Goal: Information Seeking & Learning: Learn about a topic

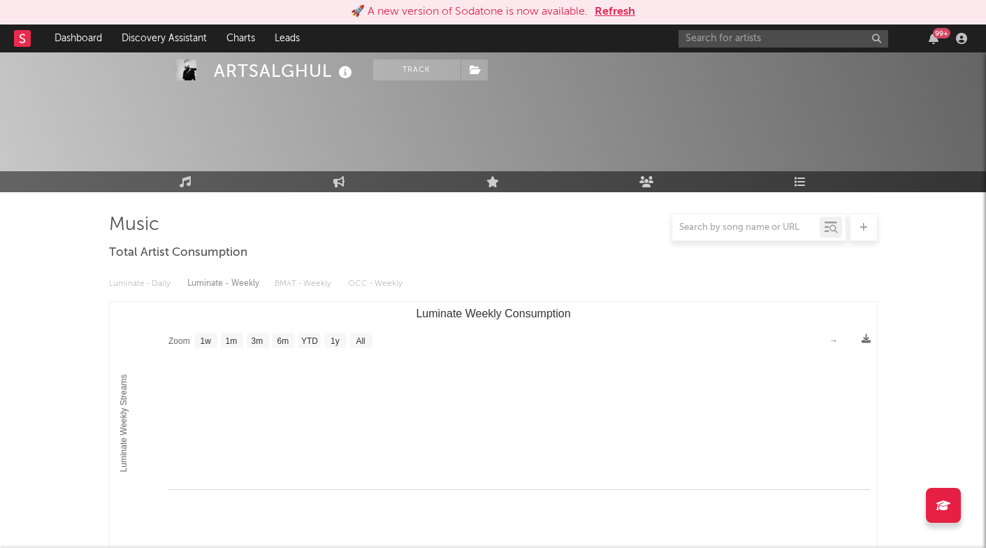
select select "1w"
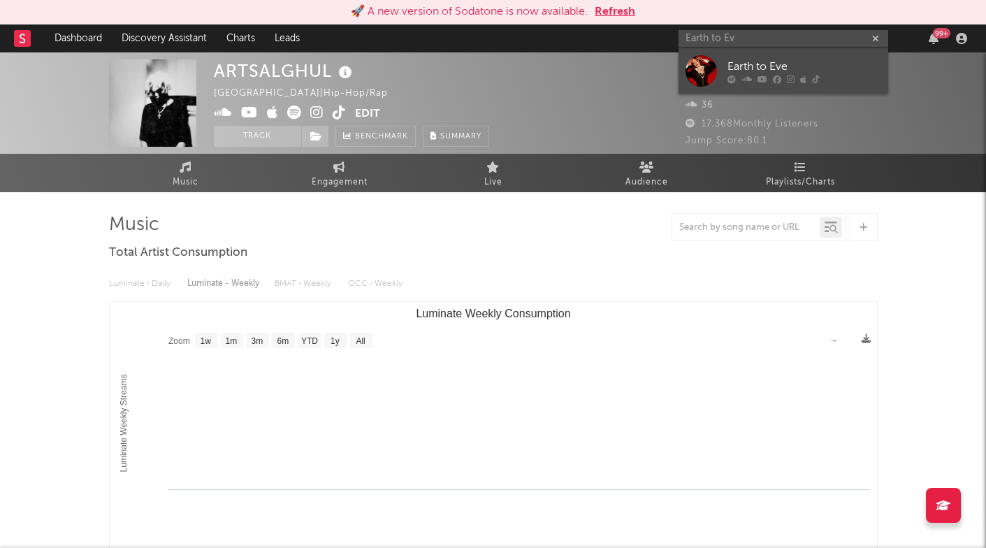
type input "Earth to Ev"
click at [751, 76] on icon at bounding box center [746, 79] width 10 height 8
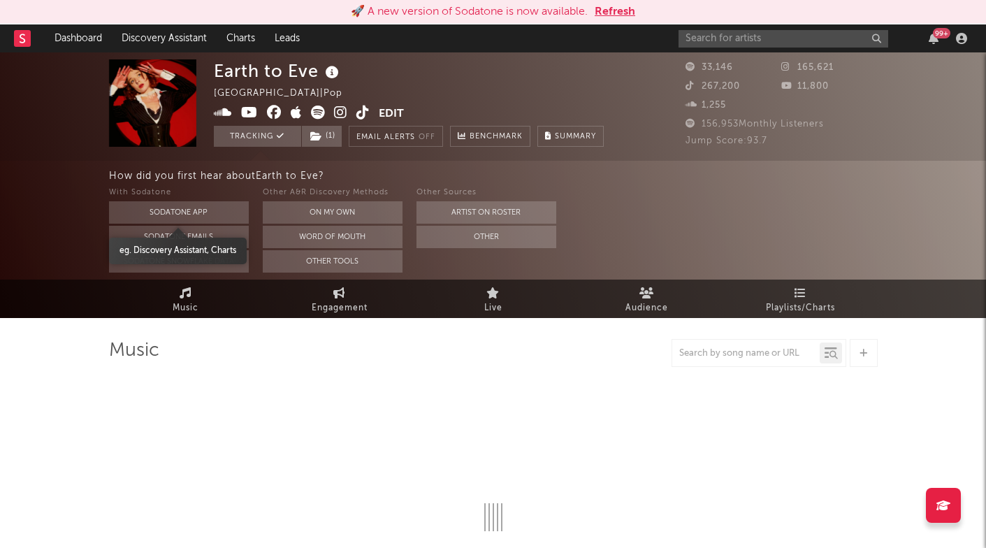
select select "6m"
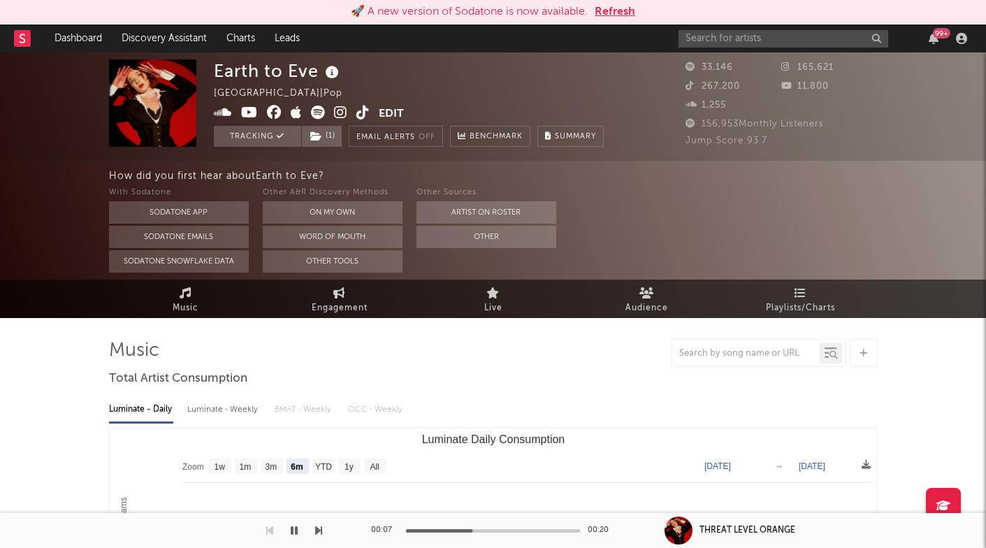
click at [799, 48] on div "99 +" at bounding box center [824, 38] width 293 height 28
click at [799, 42] on input "text" at bounding box center [783, 38] width 210 height 17
paste input "https://open.spotify.com/artist/1VBjib1ykqXxss9Tw5YuR9"
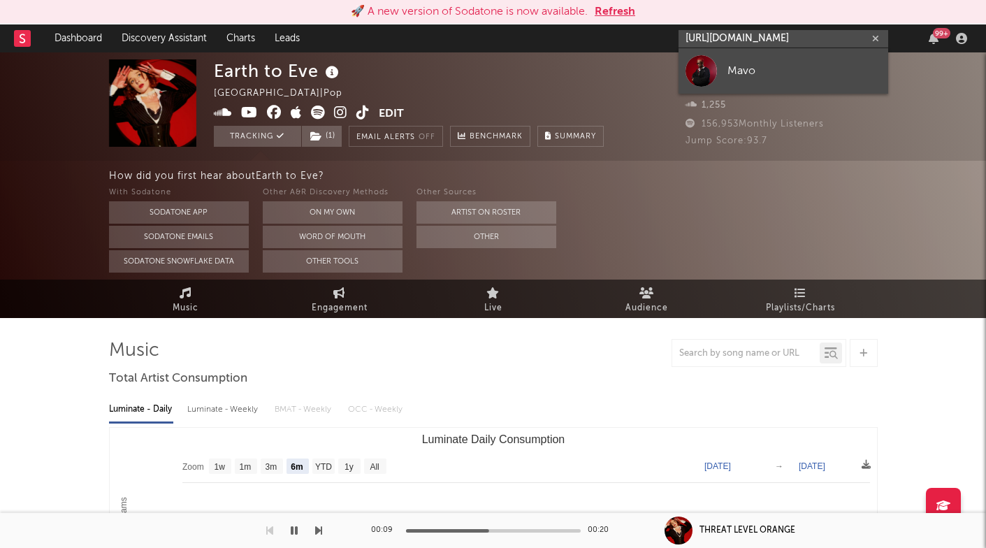
type input "https://open.spotify.com/artist/1VBjib1ykqXxss9Tw5YuR9"
click at [789, 66] on div "Mavo" at bounding box center [804, 70] width 154 height 17
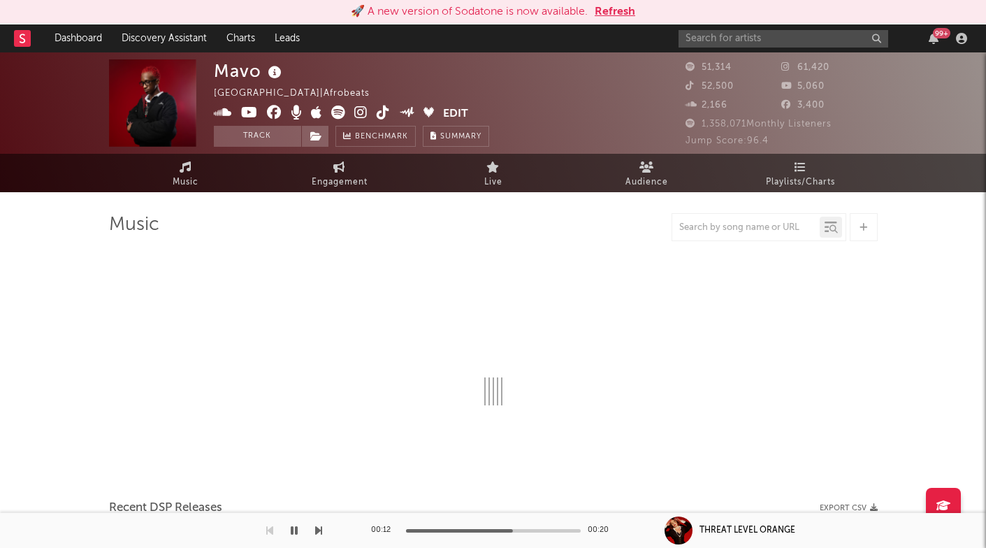
select select "6m"
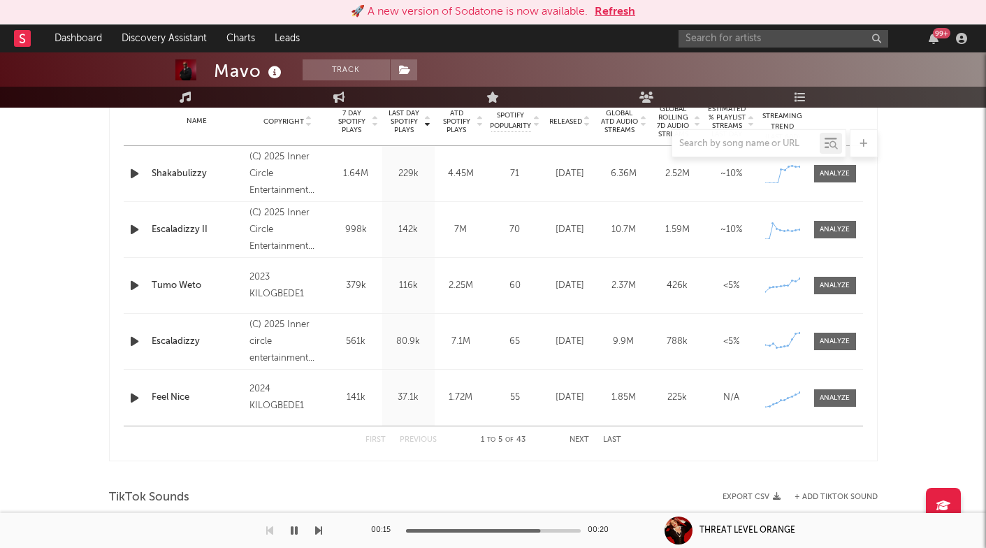
scroll to position [577, 0]
click at [129, 169] on icon "button" at bounding box center [134, 172] width 15 height 17
click at [728, 35] on input "text" at bounding box center [783, 38] width 210 height 17
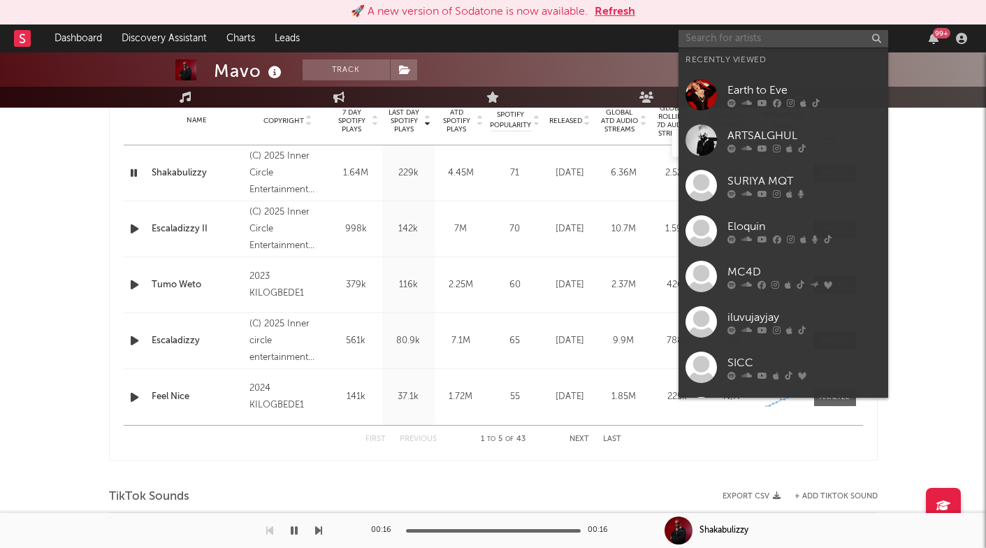
paste input "Rico Ace"
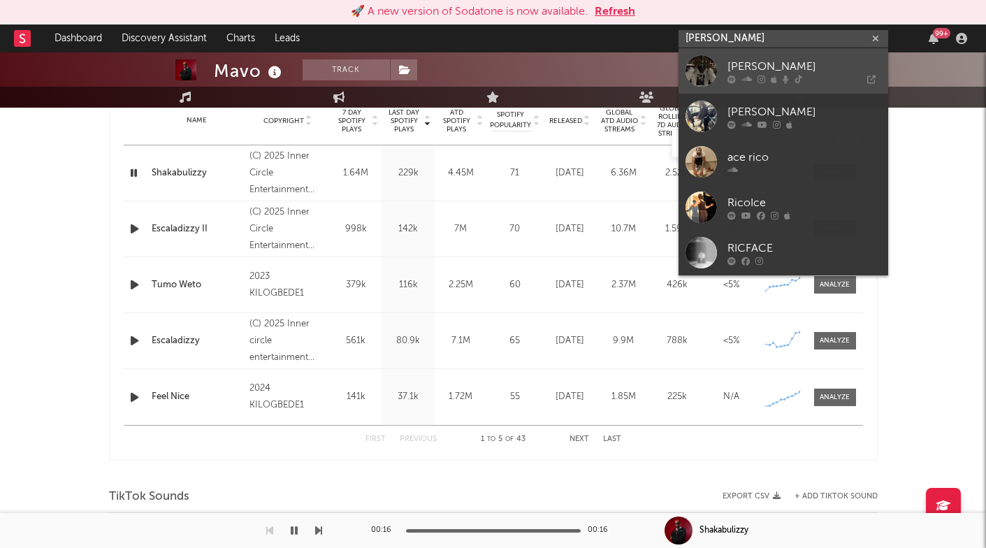
type input "Rico Ace"
click at [722, 64] on link "Rico Ace" at bounding box center [783, 70] width 210 height 45
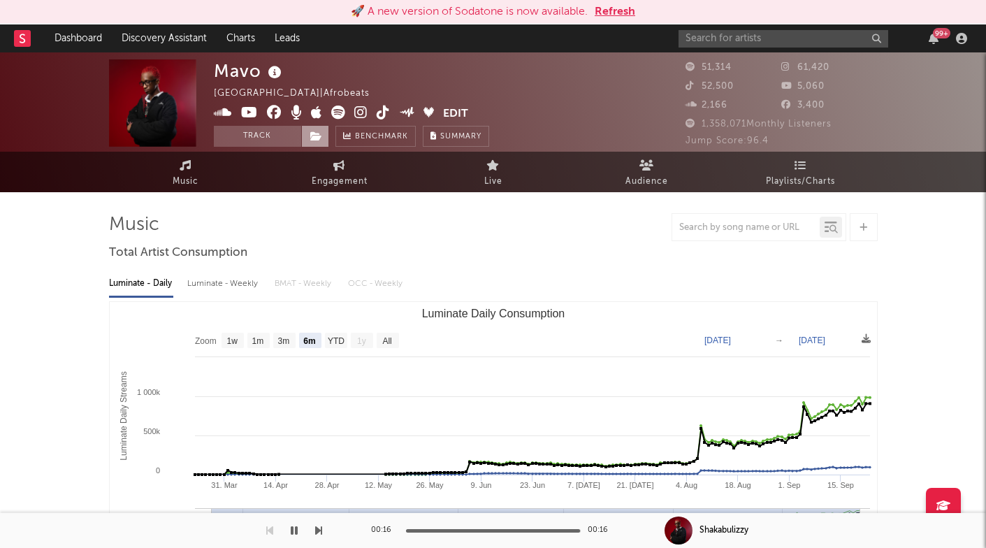
scroll to position [0, 0]
click at [358, 115] on icon at bounding box center [360, 112] width 13 height 14
click at [28, 41] on rect at bounding box center [22, 38] width 17 height 17
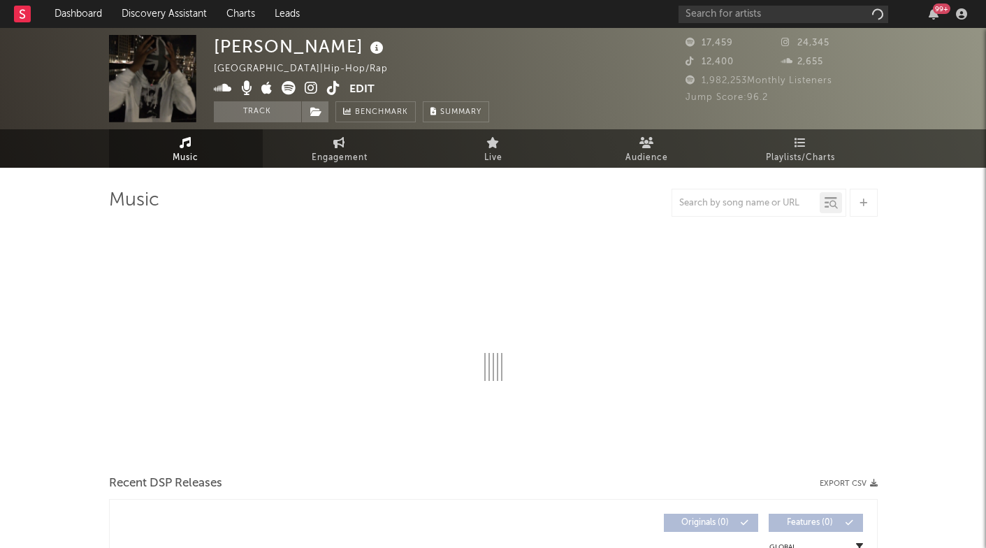
click at [21, 17] on icon at bounding box center [23, 13] width 6 height 9
select select "6m"
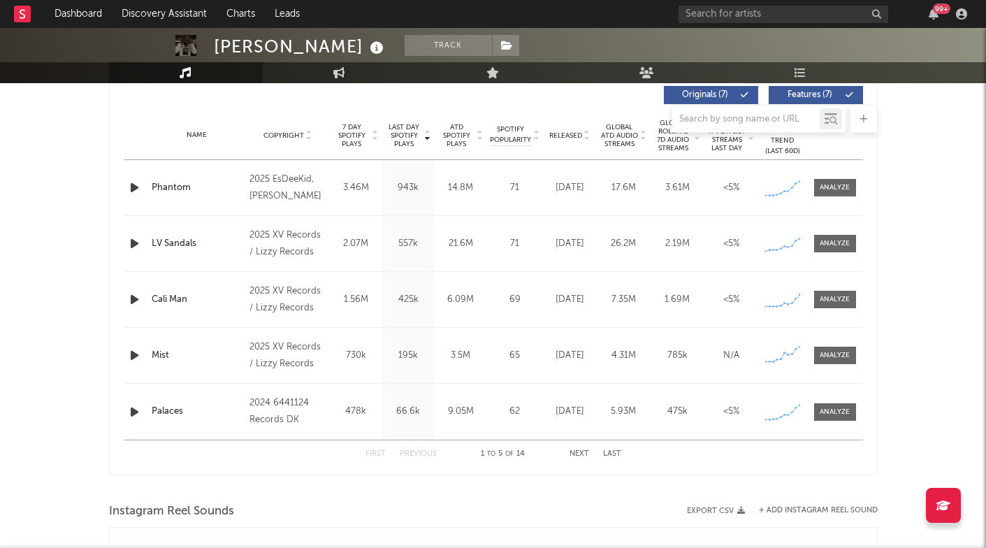
scroll to position [539, 0]
click at [126, 407] on div at bounding box center [136, 410] width 24 height 17
click at [133, 407] on icon "button" at bounding box center [134, 410] width 15 height 17
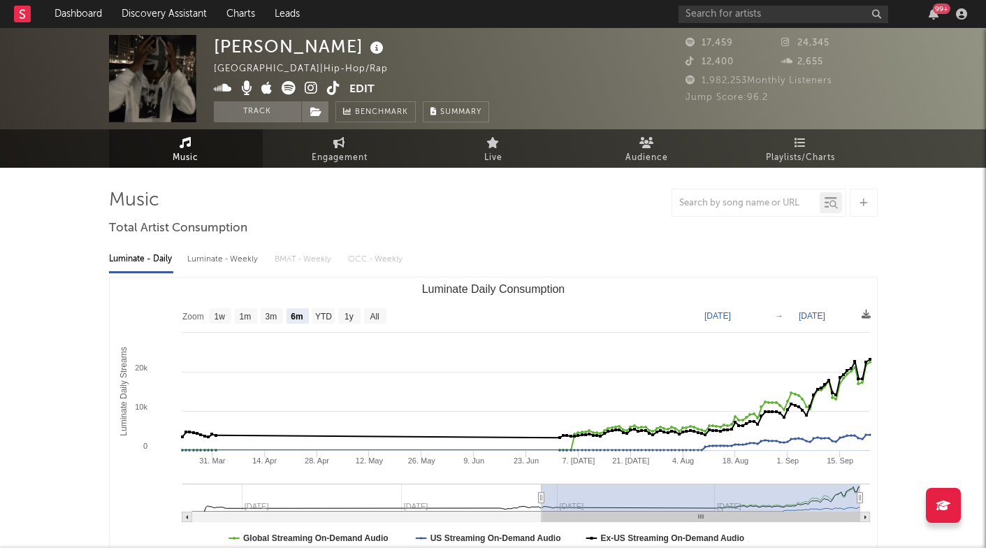
scroll to position [0, 0]
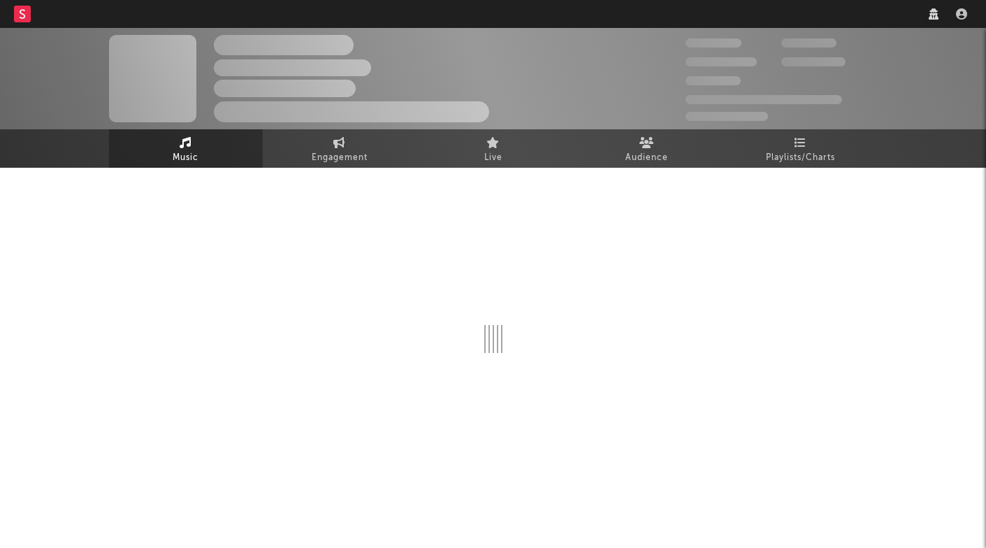
click at [329, 0] on nav "Dashboard Discovery Assistant Charts Leads" at bounding box center [493, 14] width 986 height 28
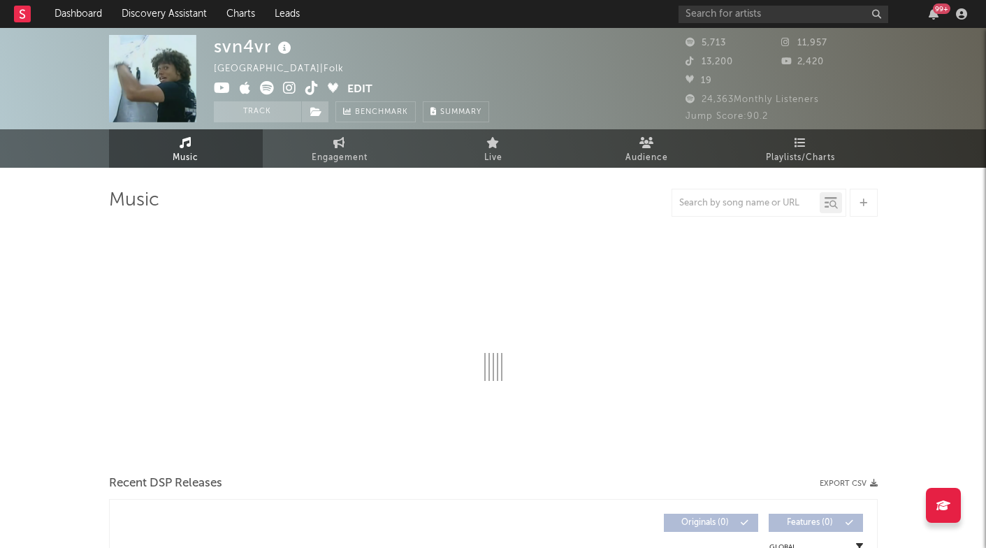
select select "1w"
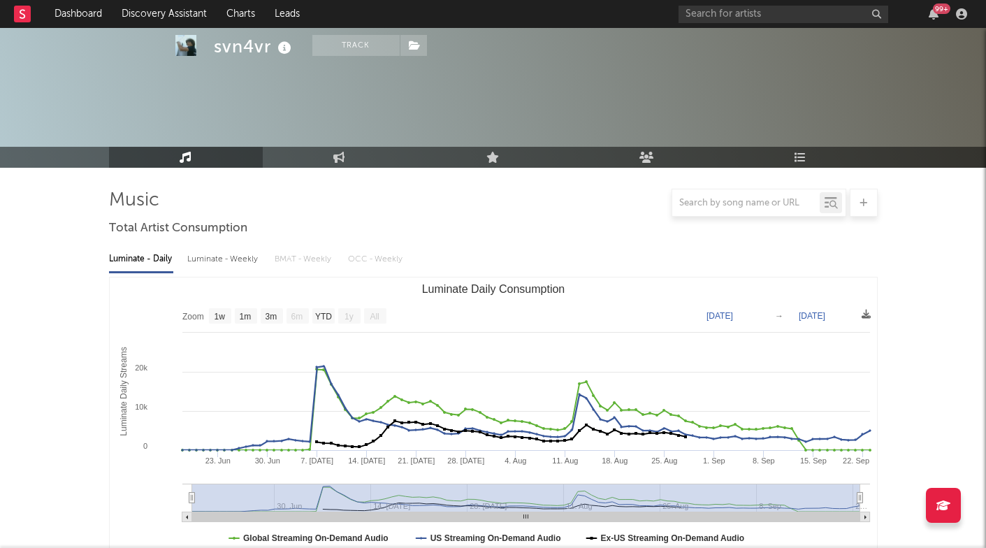
scroll to position [423, 0]
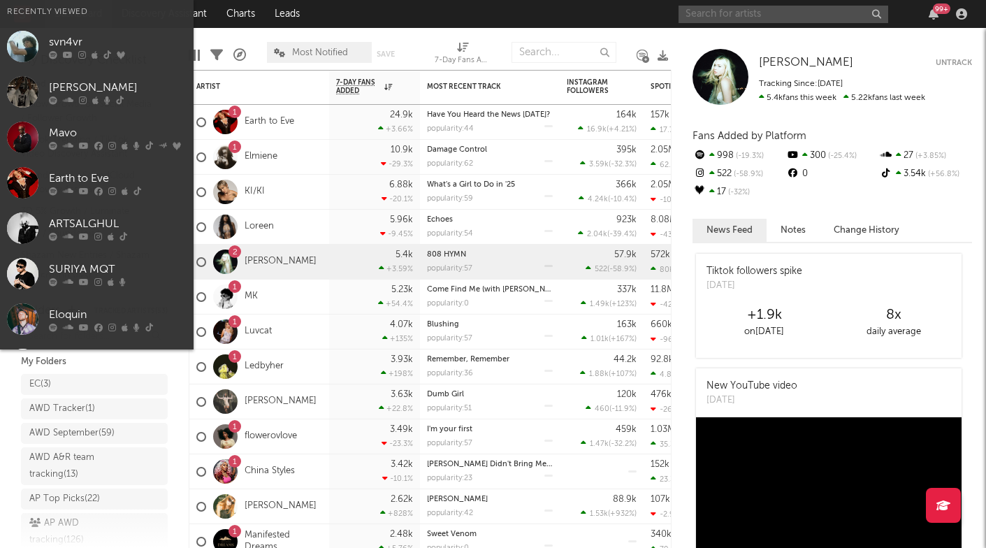
click at [745, 12] on input "text" at bounding box center [783, 14] width 210 height 17
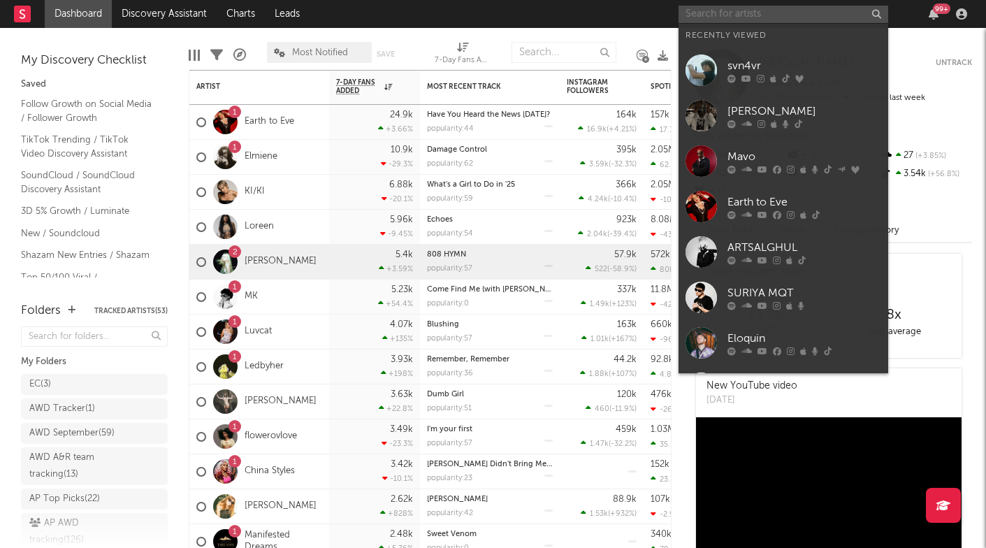
paste input "Olga Myko"
type input "Olga Myko"
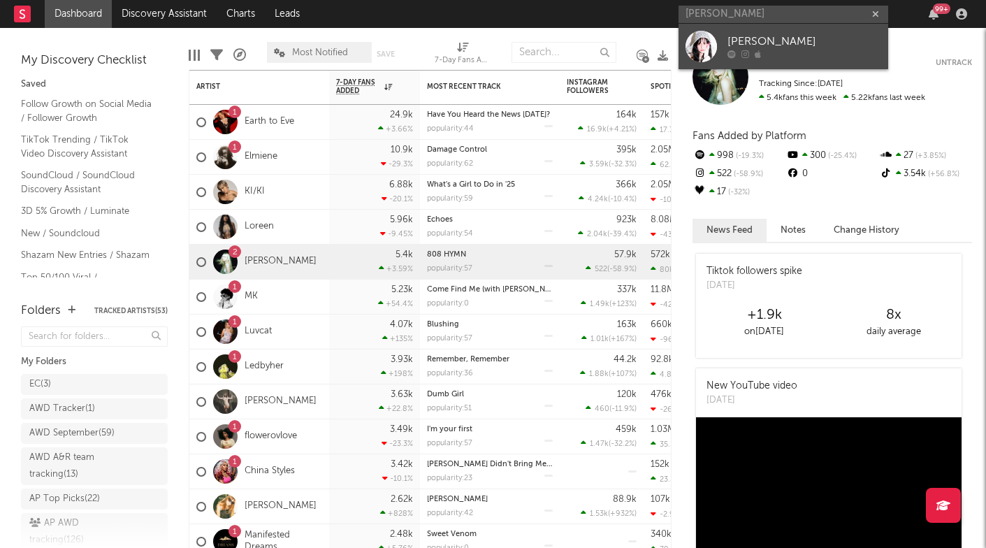
click at [735, 50] on icon at bounding box center [731, 54] width 8 height 8
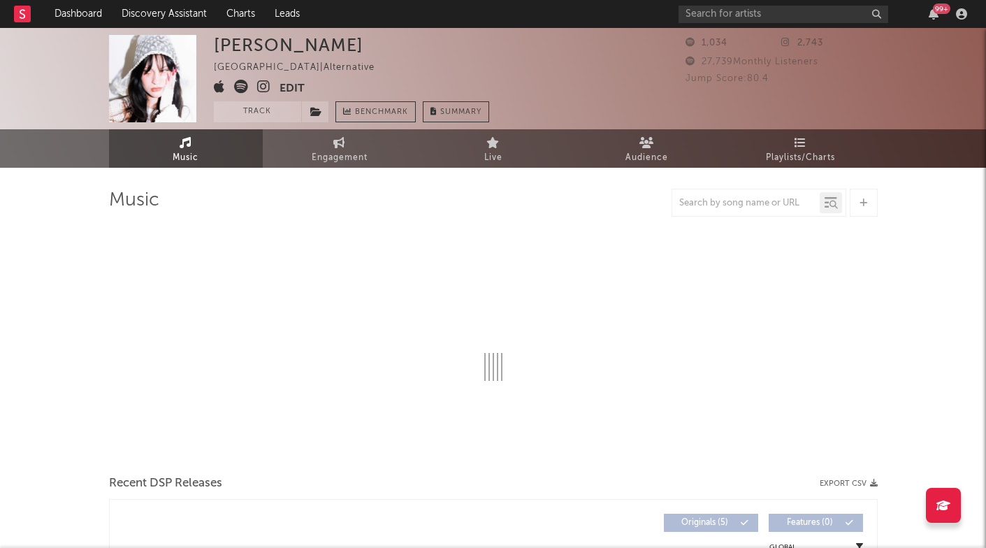
select select "1w"
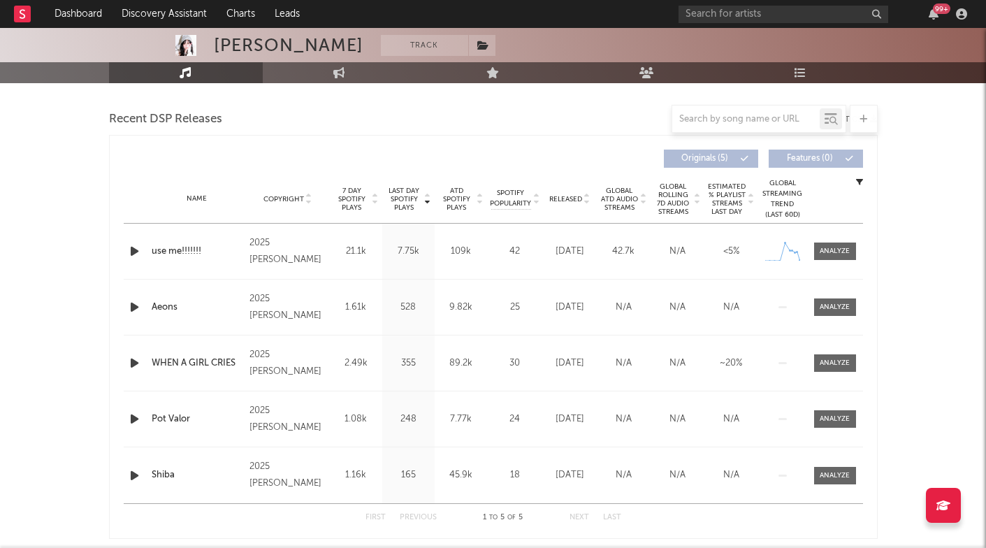
scroll to position [475, 0]
click at [572, 201] on span "Released" at bounding box center [565, 198] width 33 height 8
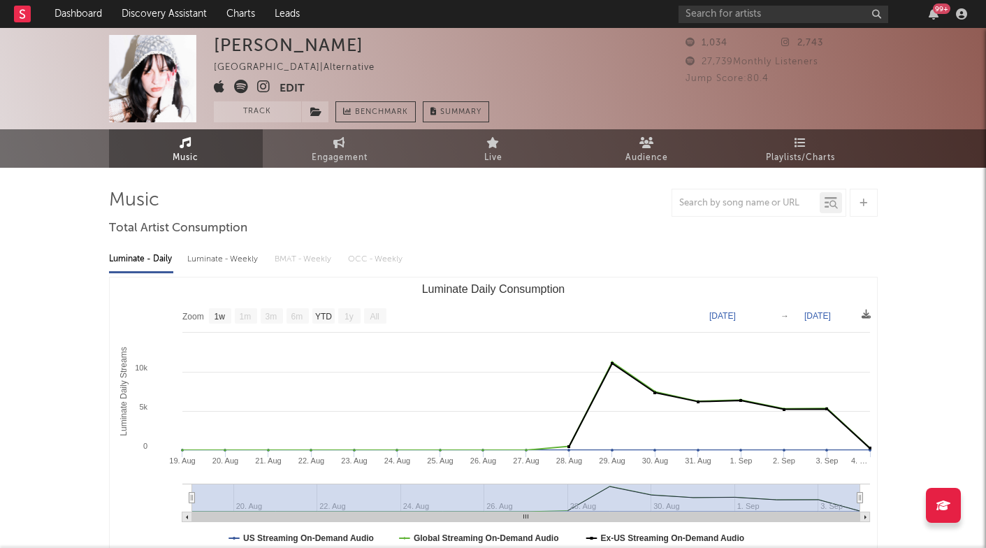
scroll to position [0, 0]
click at [755, 10] on input "text" at bounding box center [783, 14] width 210 height 17
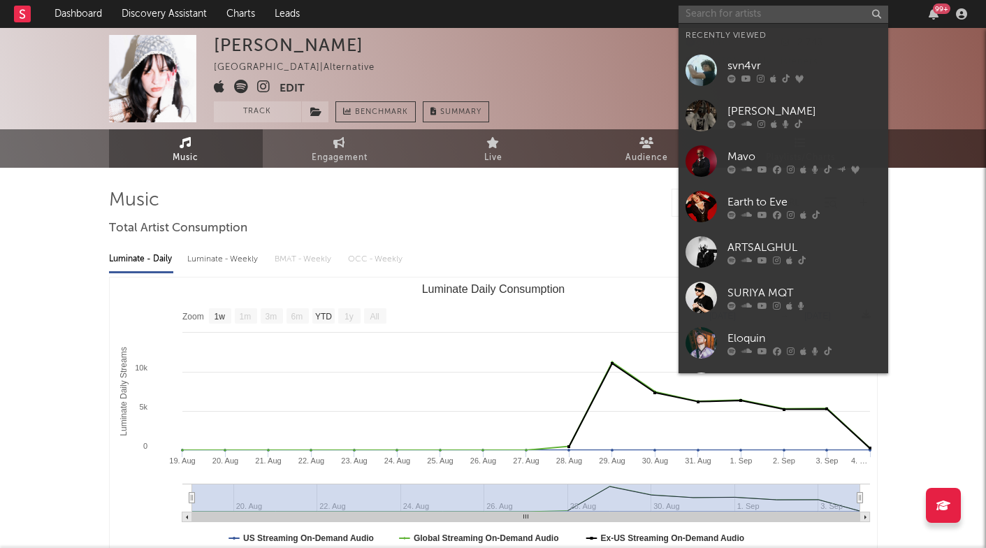
paste input "Mae Hill"
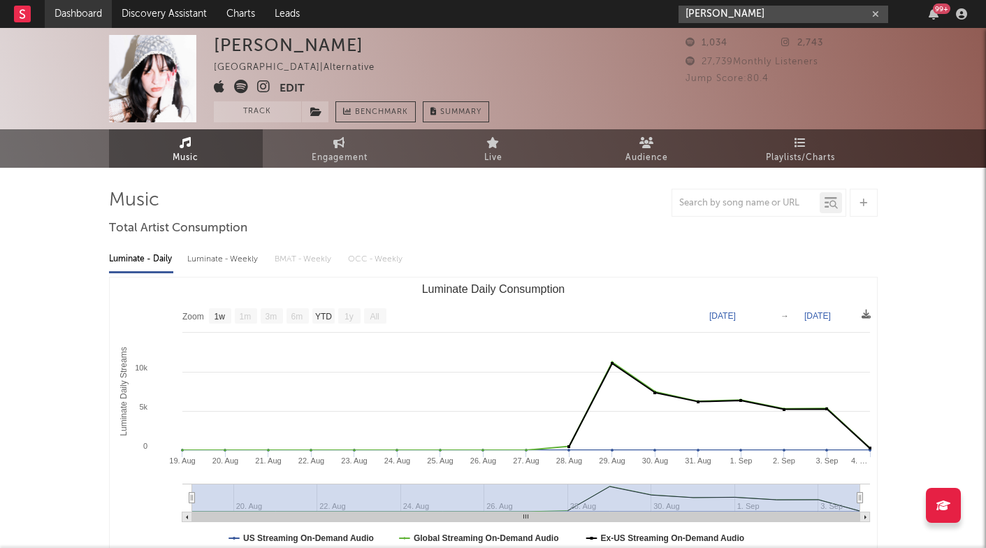
type input "Mae Hill"
click at [96, 1] on link "Dashboard" at bounding box center [78, 14] width 67 height 28
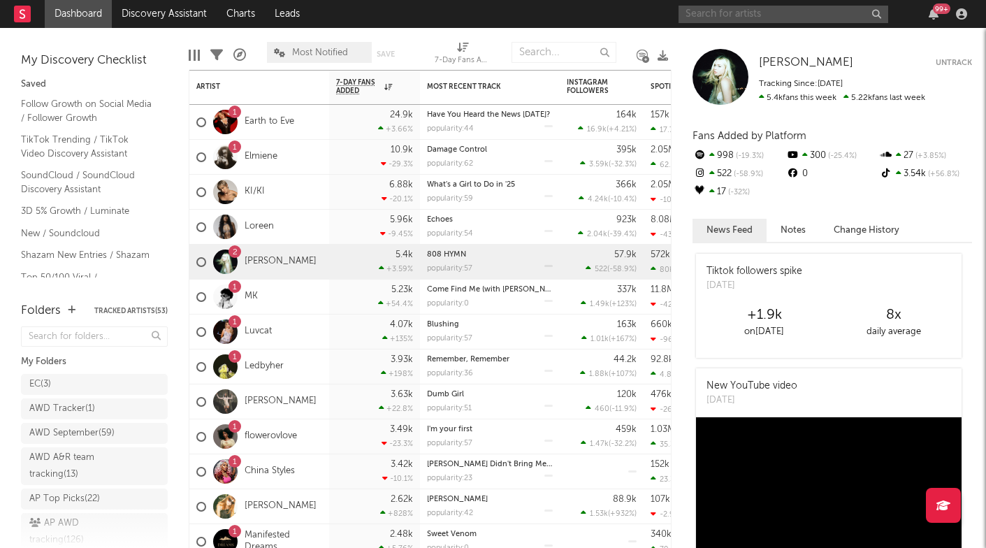
click at [712, 11] on input "text" at bounding box center [783, 14] width 210 height 17
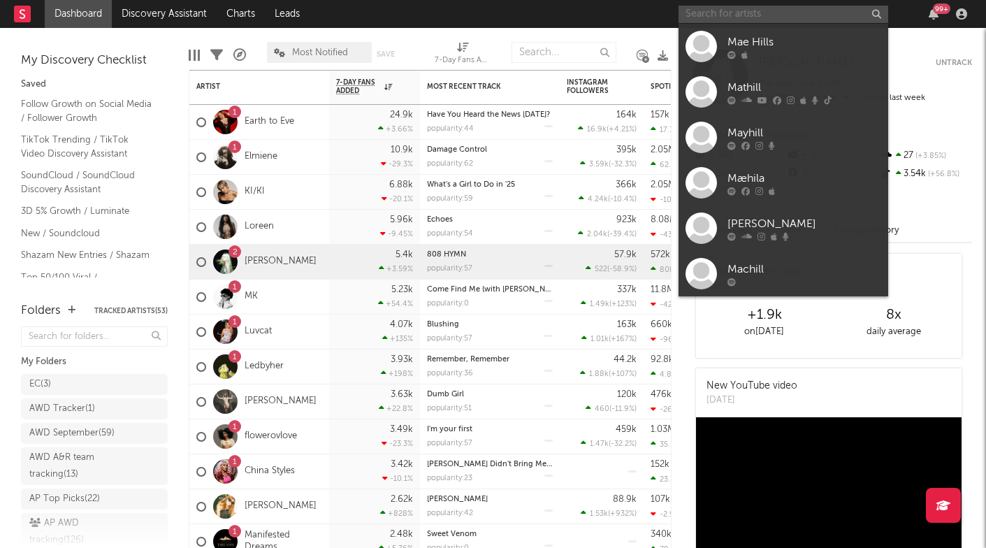
paste input "https://www.tiktok.com/@itsmaehill?_t=ZN-8zzj6x23XKI&_r=1"
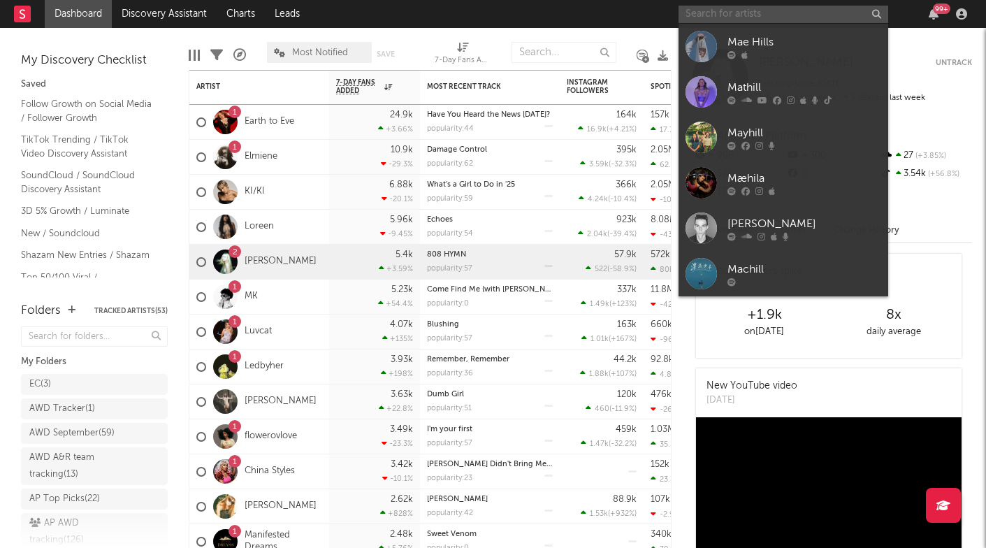
type input "https://www.tiktok.com/@itsmaehill?_t=ZN-8zzj6x23XKI&_r=1"
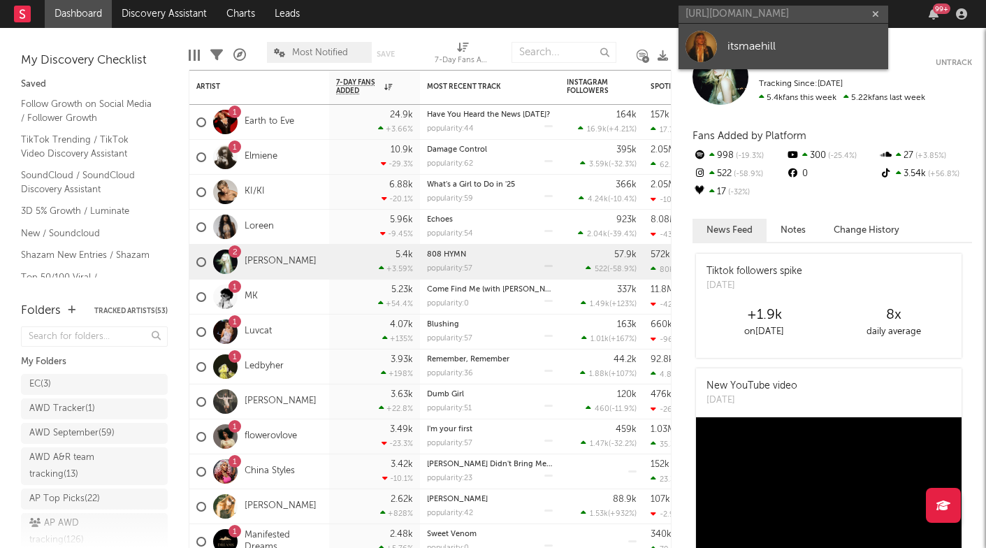
click at [717, 41] on link "itsmaehill" at bounding box center [783, 46] width 210 height 45
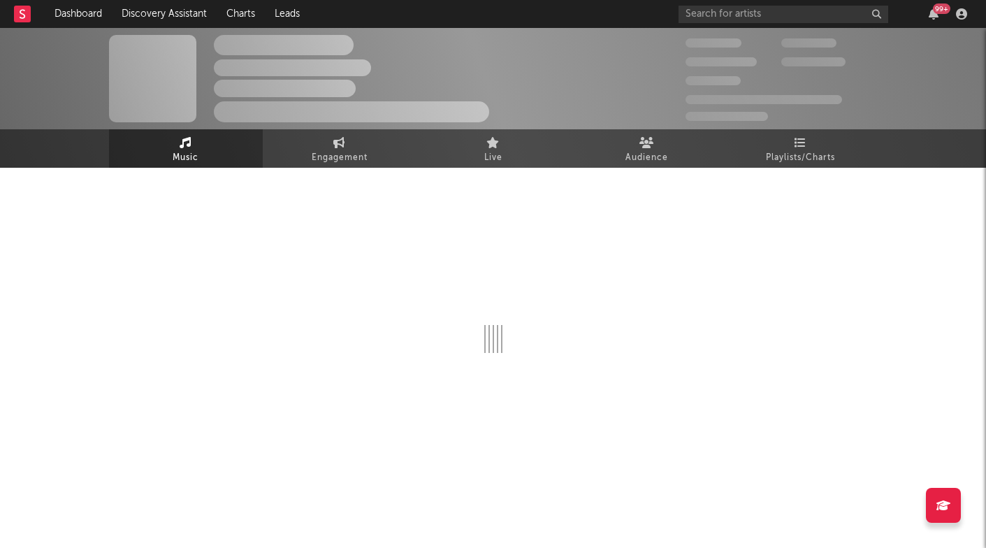
select select "1w"
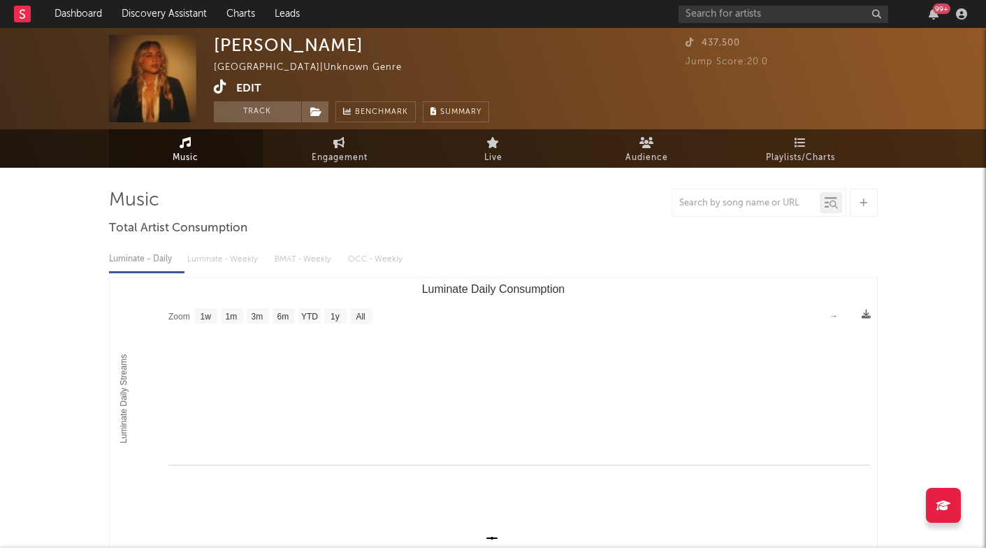
click at [234, 45] on div "Mae Hill" at bounding box center [288, 45] width 149 height 20
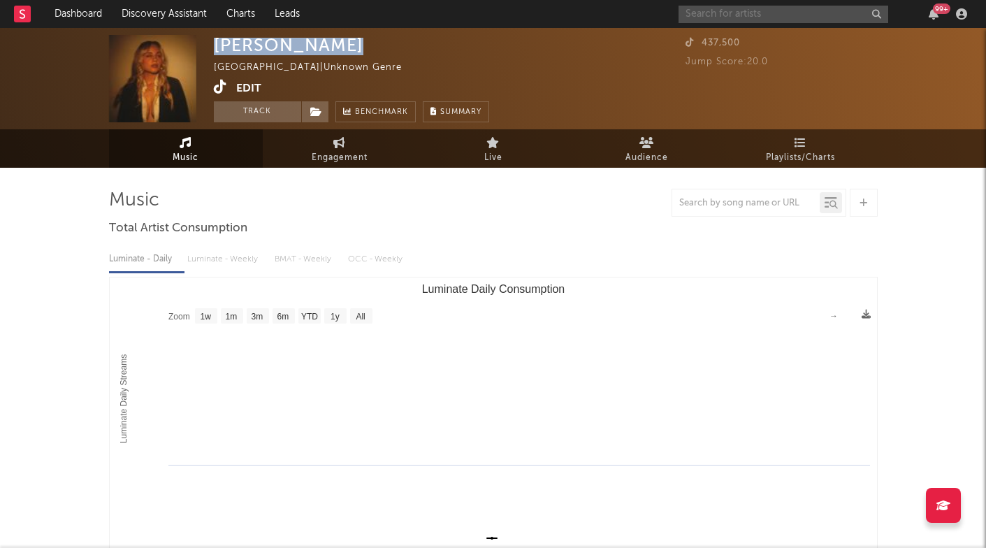
click at [745, 9] on input "text" at bounding box center [783, 14] width 210 height 17
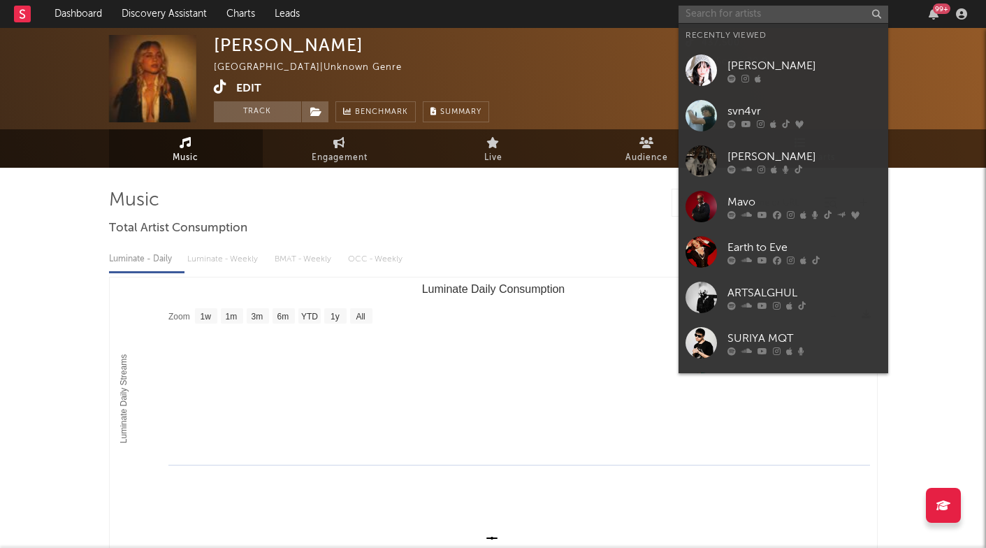
paste input "https://open.spotify.com/artist/4iS7gVZUawLaXYADeRZL36?si=mMzUOfKcQsy8Likbtl1aGw"
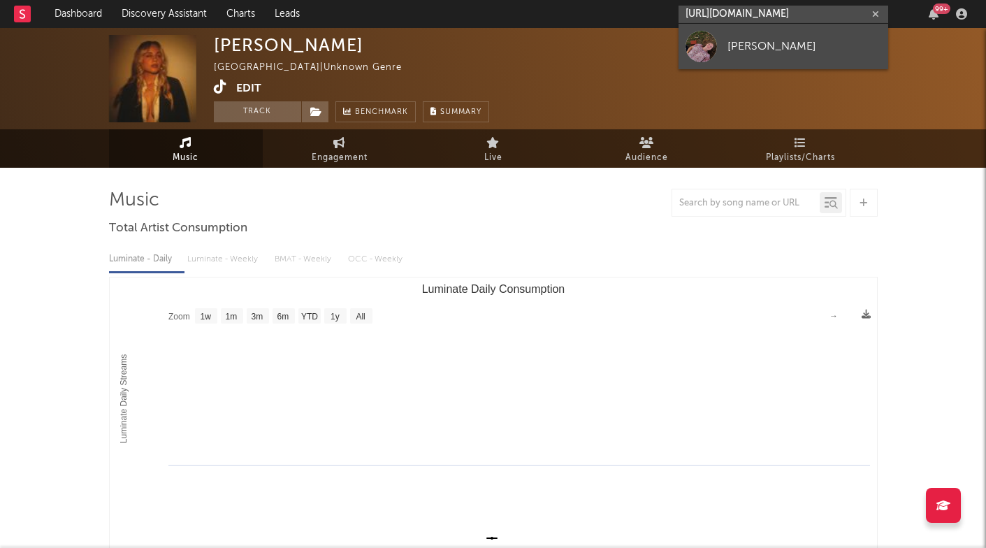
type input "https://open.spotify.com/artist/4iS7gVZUawLaXYADeRZL36?si=mMzUOfKcQsy8Likbtl1aGw"
click at [734, 48] on div "[PERSON_NAME]" at bounding box center [804, 46] width 154 height 17
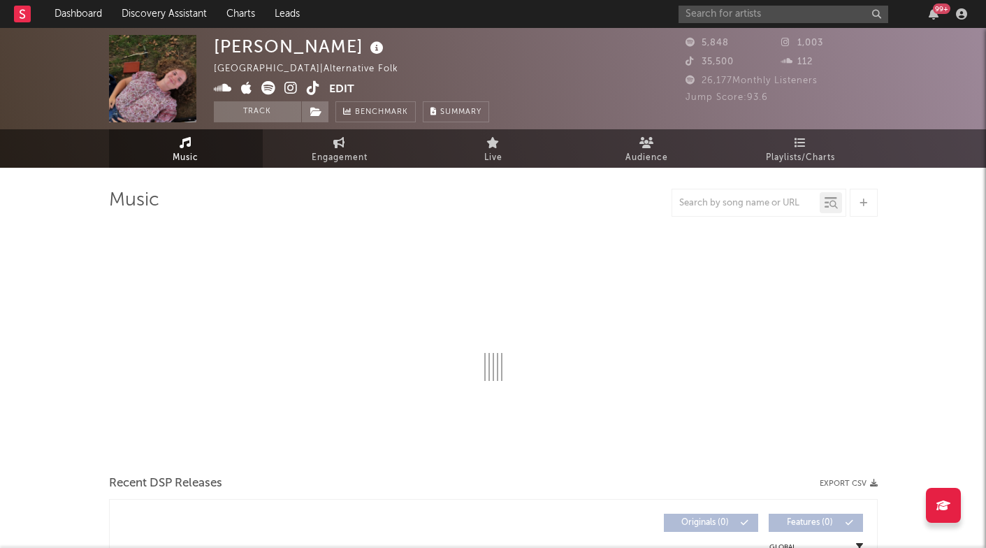
select select "1w"
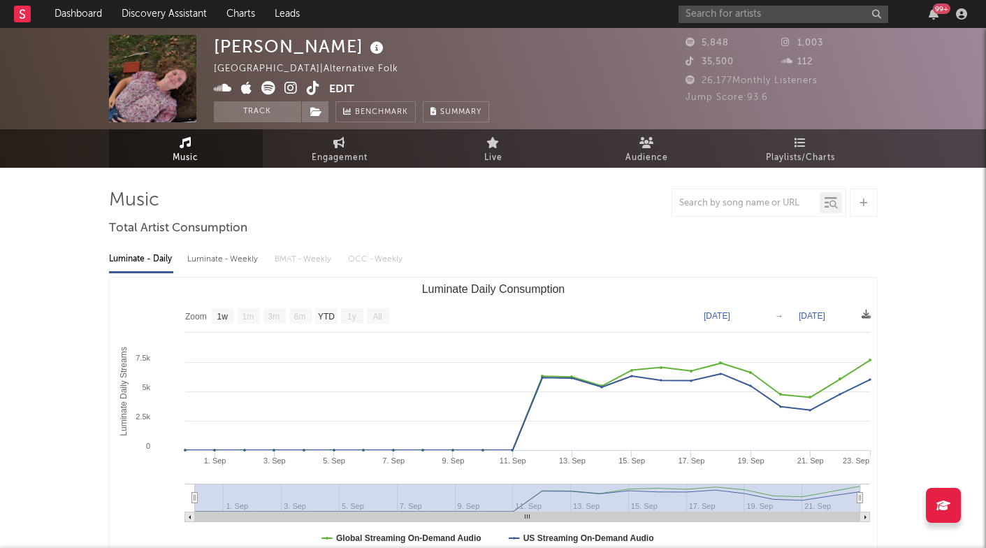
click at [291, 90] on icon at bounding box center [290, 88] width 13 height 14
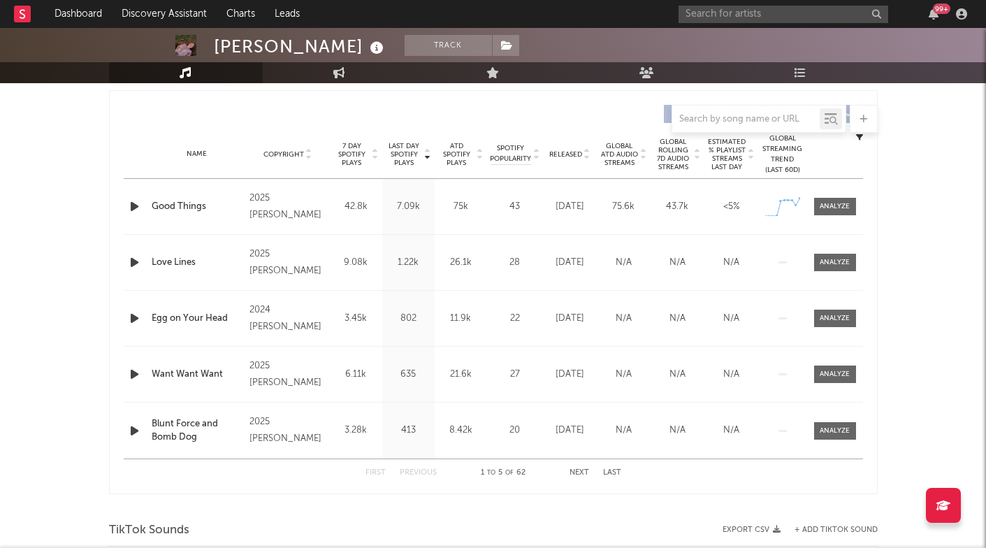
scroll to position [522, 0]
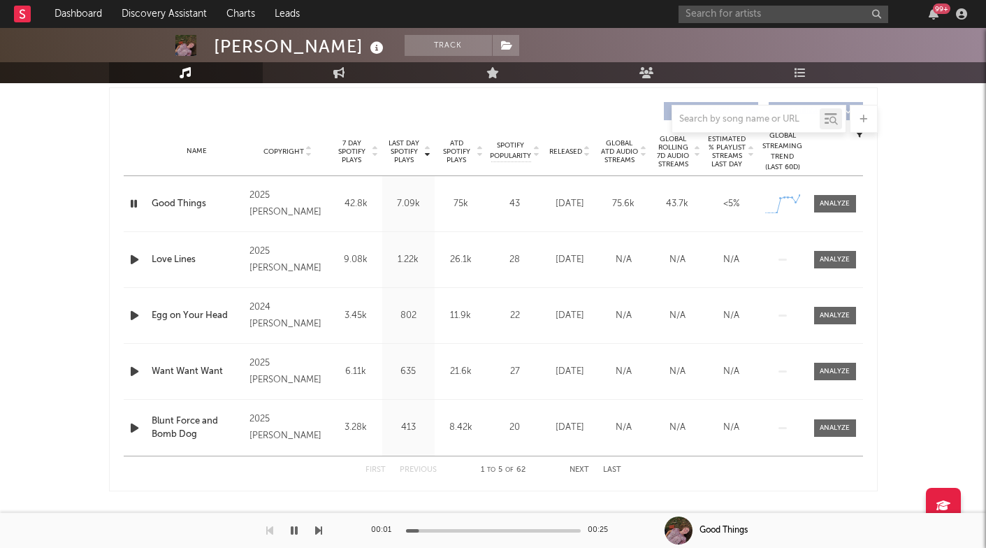
click at [135, 258] on icon "button" at bounding box center [134, 259] width 15 height 17
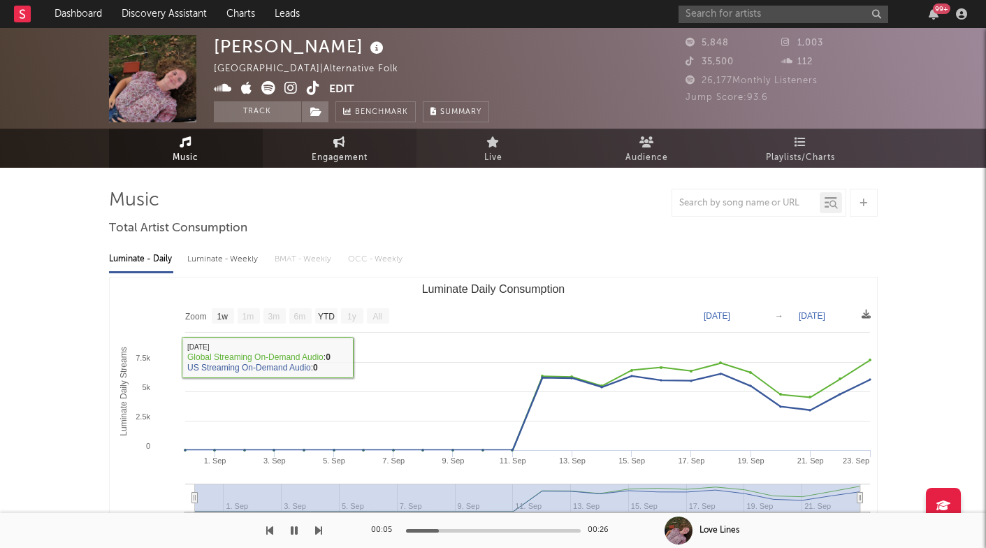
scroll to position [0, 0]
click at [353, 149] on span "Engagement" at bounding box center [340, 157] width 56 height 17
select select "1w"
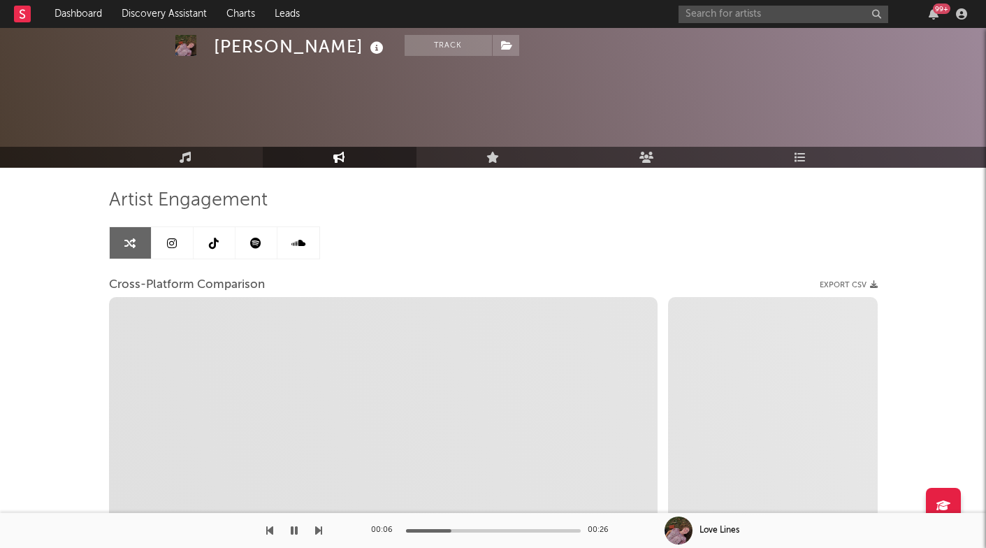
scroll to position [64, 0]
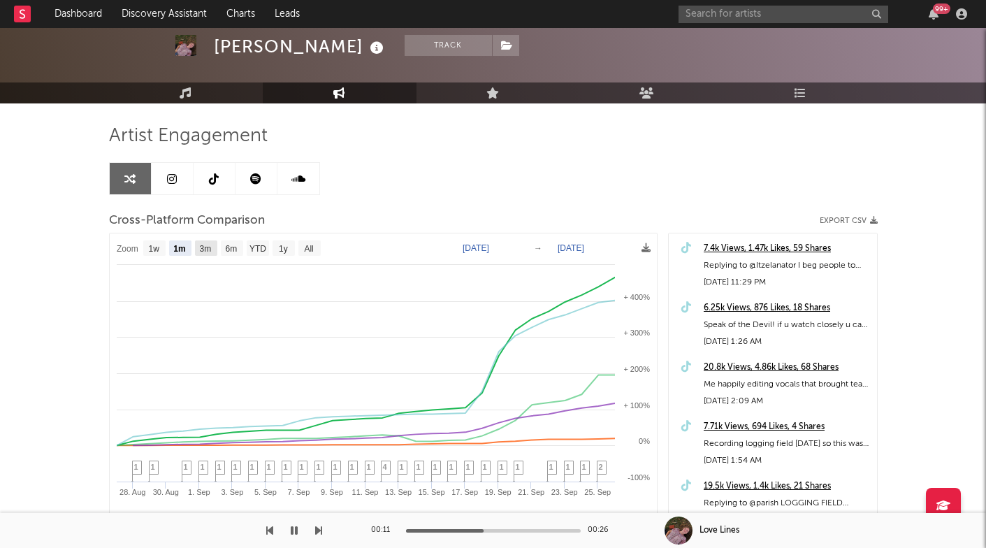
click at [201, 251] on text "3m" at bounding box center [205, 249] width 12 height 10
select select "3m"
type input "2025-06-26"
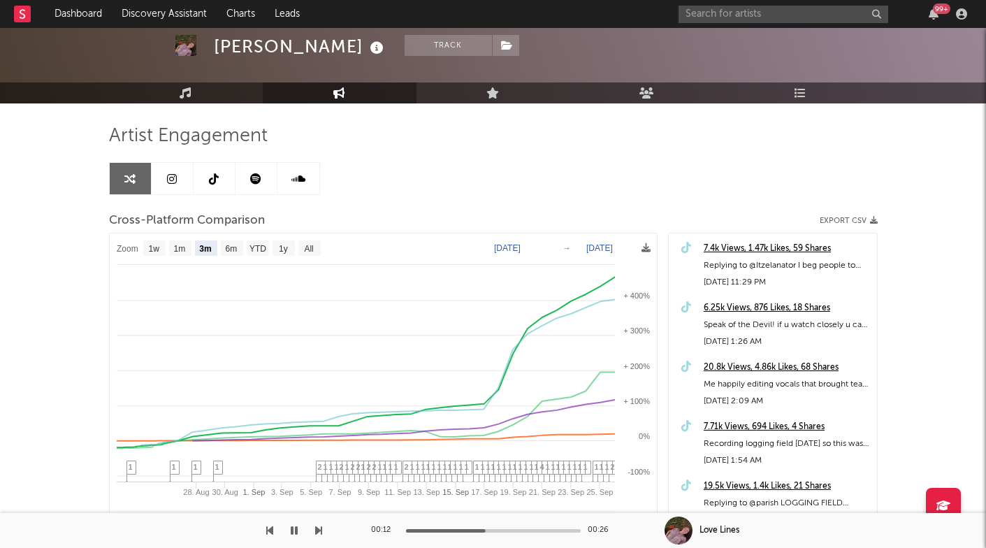
select select "3m"
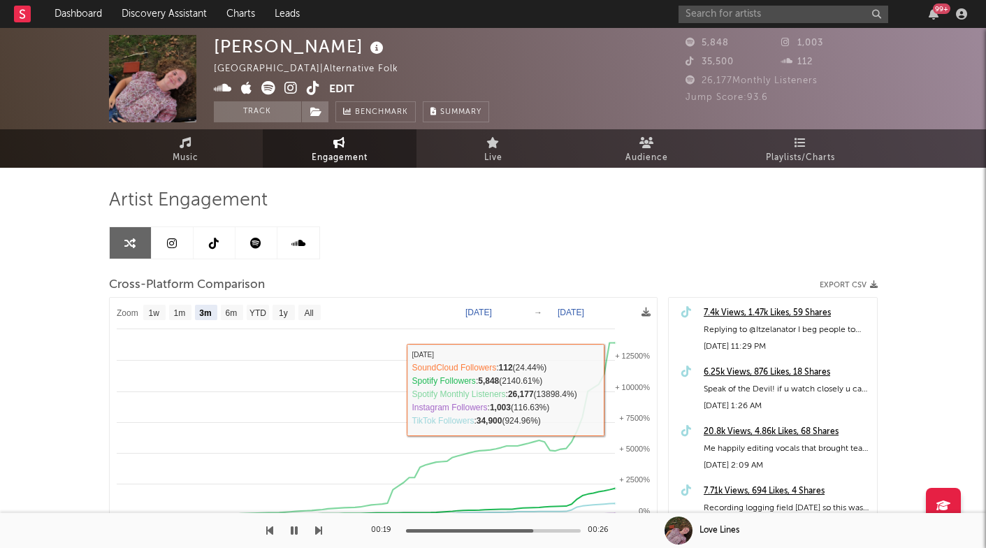
scroll to position [0, 0]
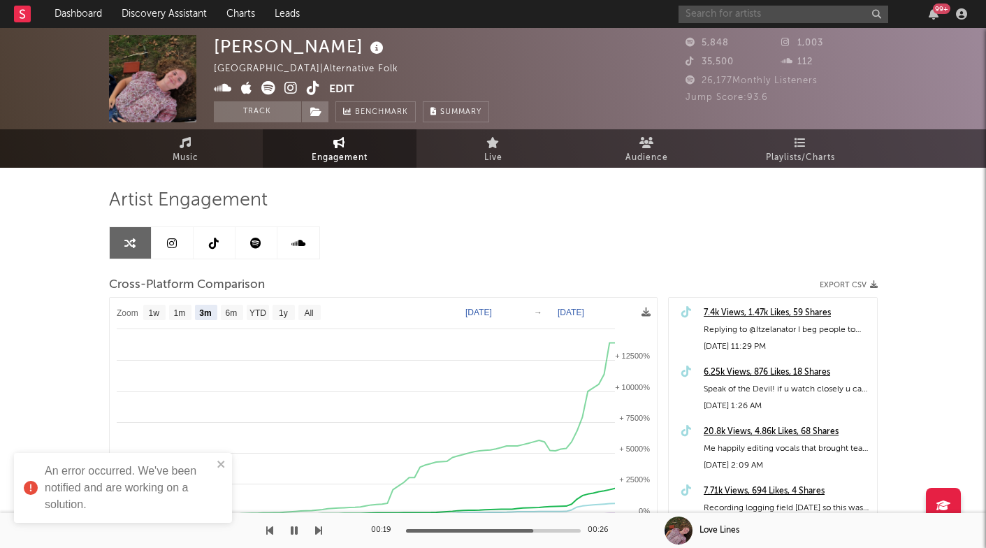
click at [713, 21] on input "text" at bounding box center [783, 14] width 210 height 17
click at [22, 18] on icon at bounding box center [23, 13] width 6 height 9
click at [30, 17] on rect at bounding box center [22, 14] width 17 height 17
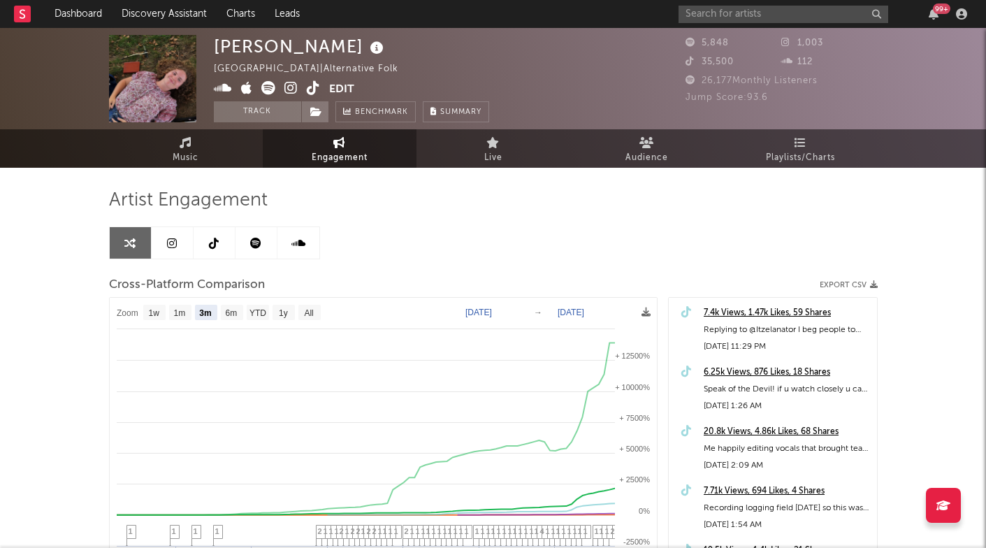
click at [24, 18] on rect at bounding box center [22, 14] width 17 height 17
click at [15, 6] on rect at bounding box center [22, 14] width 17 height 17
click at [709, 14] on input "text" at bounding box center [783, 14] width 210 height 17
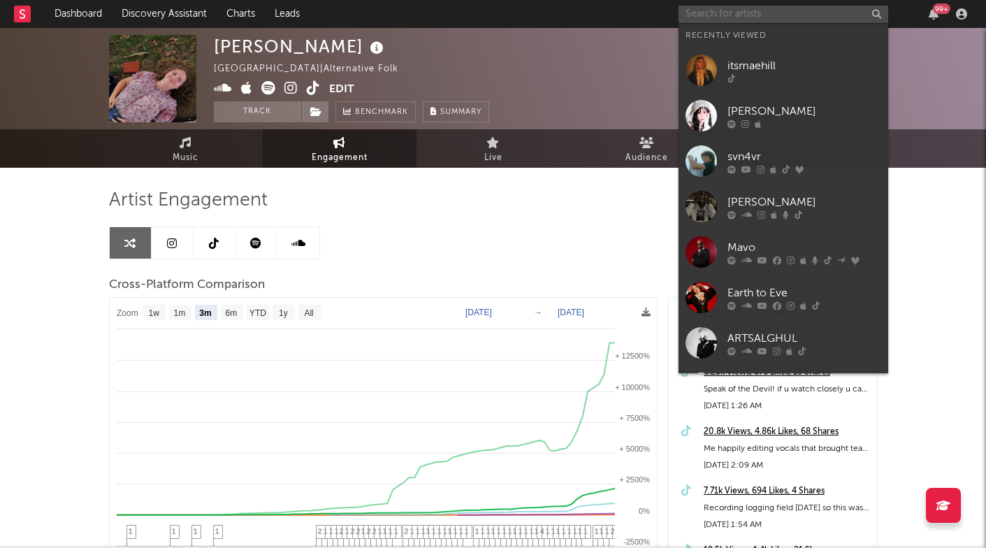
paste input "https://open.spotify.com/artist/1b7AEdUSudOQoZF5ebUxCL?si=KYcQkd0cR-2uwcGIm-u6Uw"
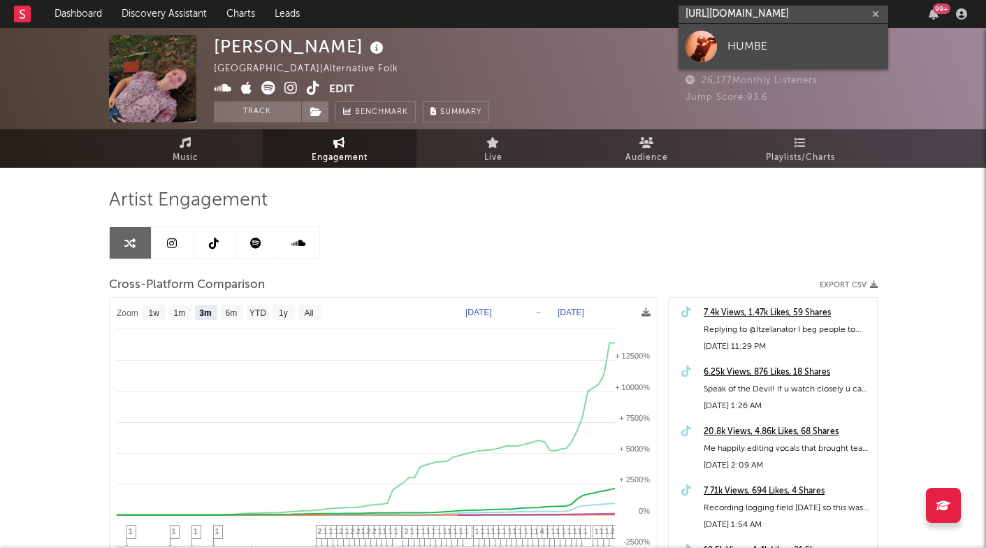
type input "https://open.spotify.com/artist/1b7AEdUSudOQoZF5ebUxCL?si=KYcQkd0cR-2uwcGIm-u6Uw"
click at [712, 52] on div at bounding box center [700, 46] width 31 height 31
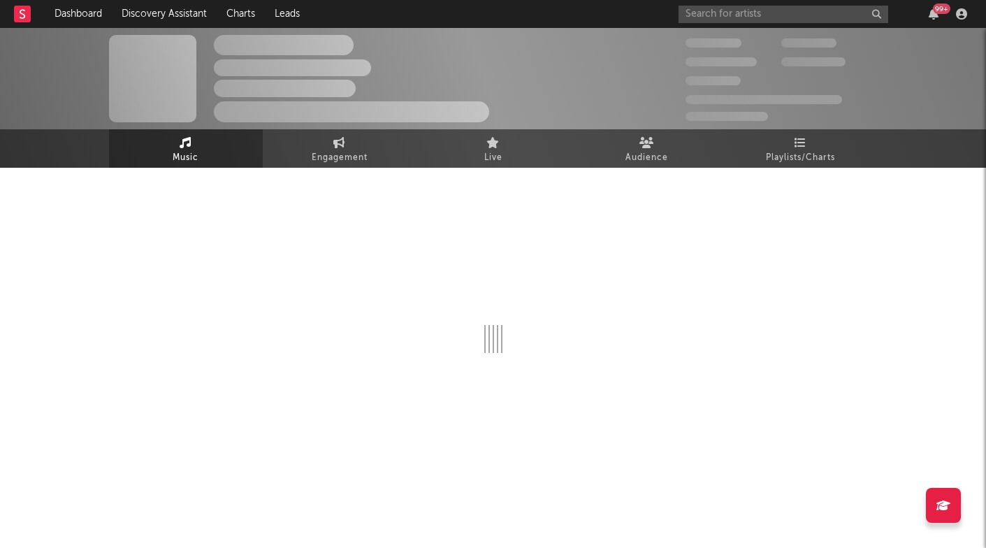
select select "6m"
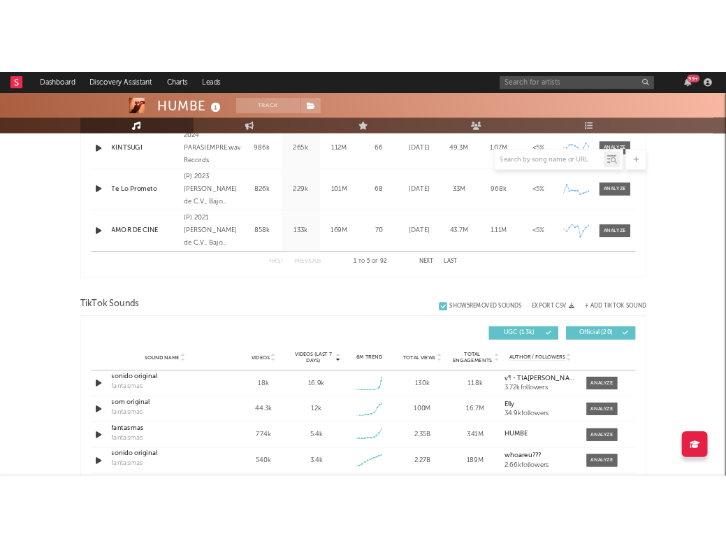
scroll to position [737, 0]
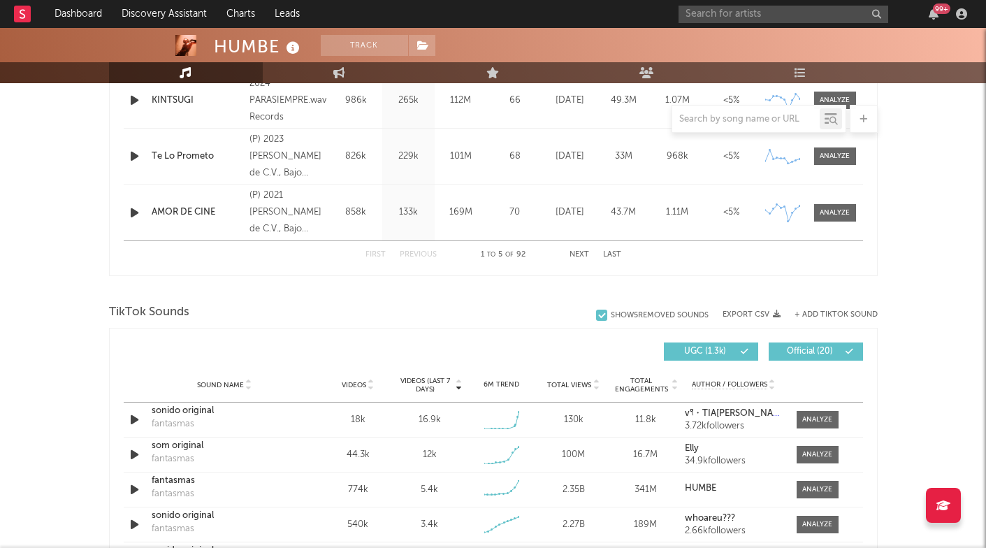
click at [21, 10] on icon at bounding box center [23, 13] width 6 height 9
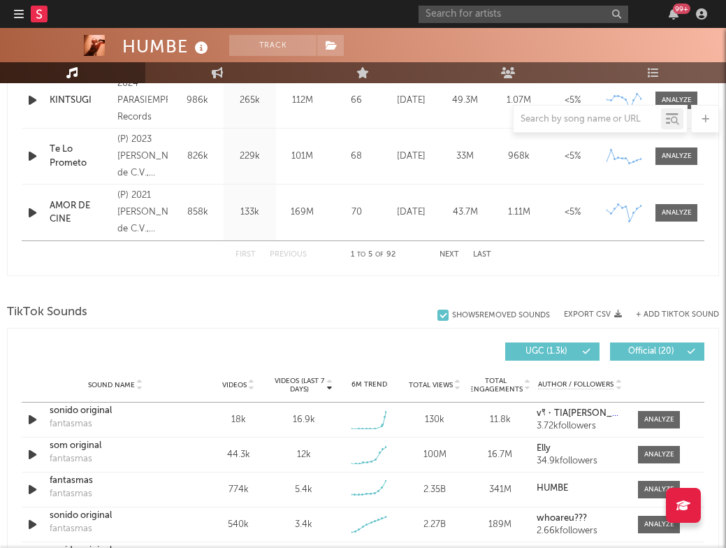
click at [45, 15] on rect at bounding box center [39, 14] width 17 height 17
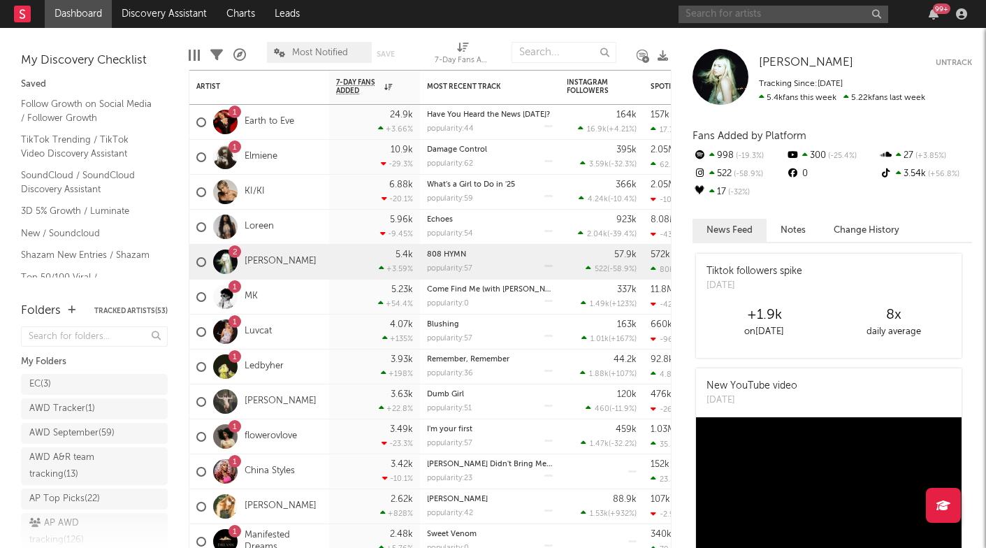
click at [764, 16] on input "text" at bounding box center [783, 14] width 210 height 17
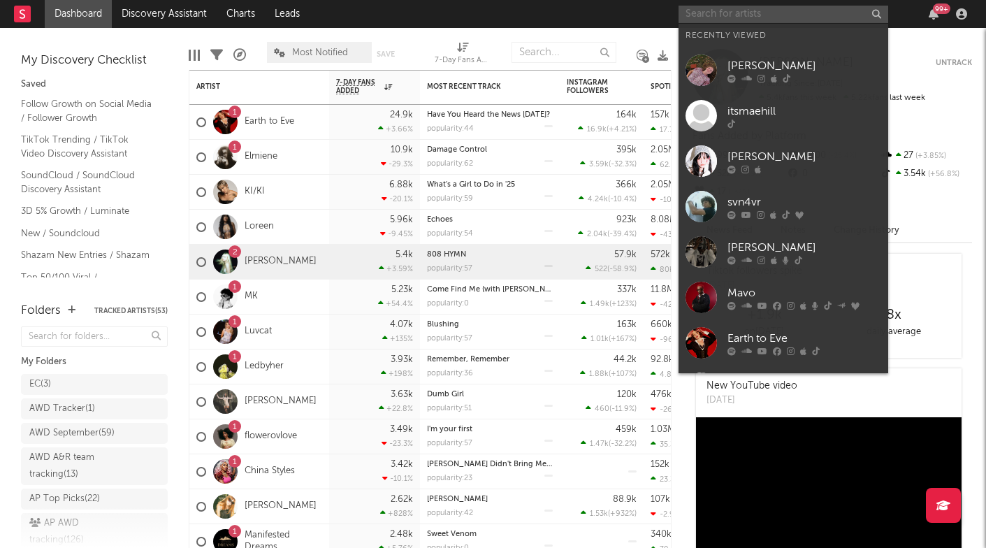
paste input "[URL][DOMAIN_NAME]"
type input "[URL][DOMAIN_NAME]"
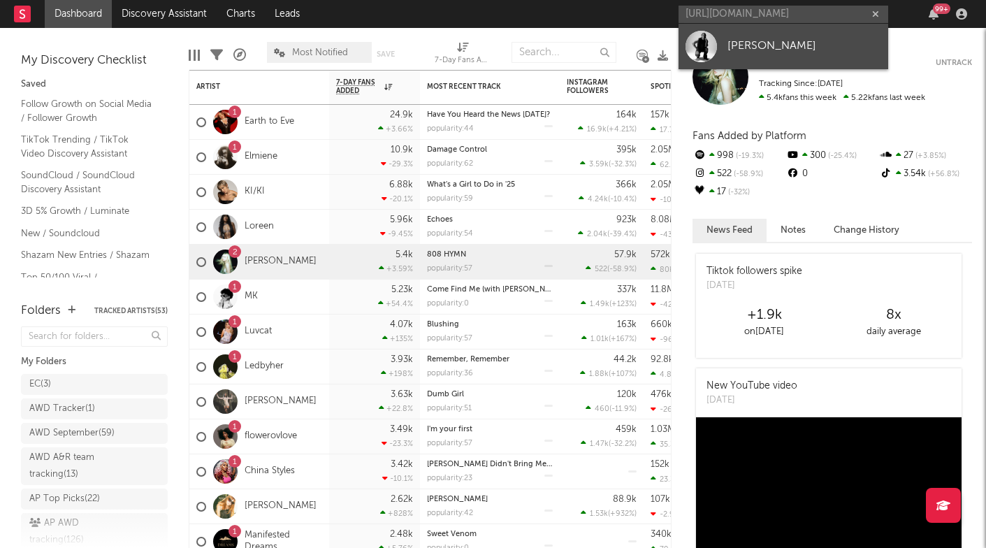
click at [743, 48] on div "[PERSON_NAME]" at bounding box center [804, 46] width 154 height 17
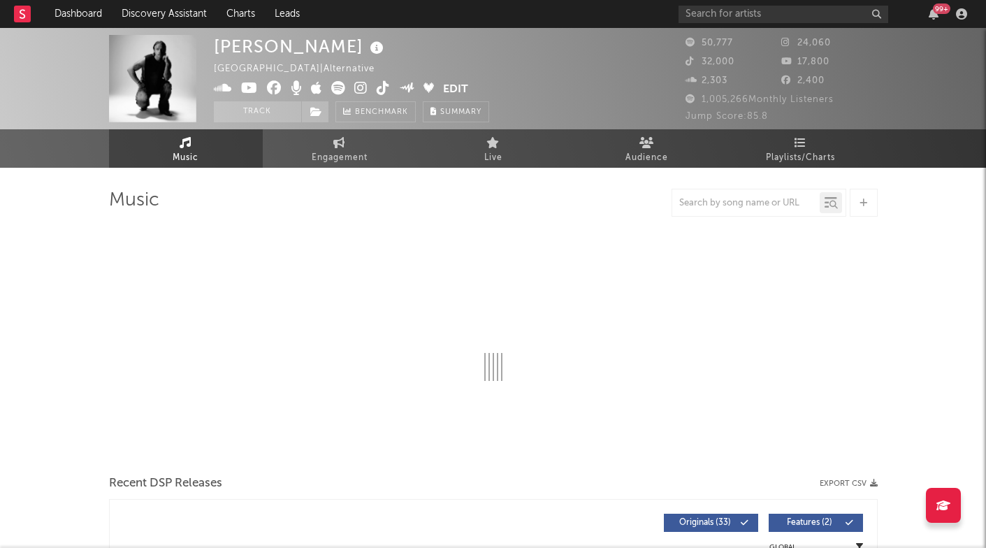
scroll to position [152, 0]
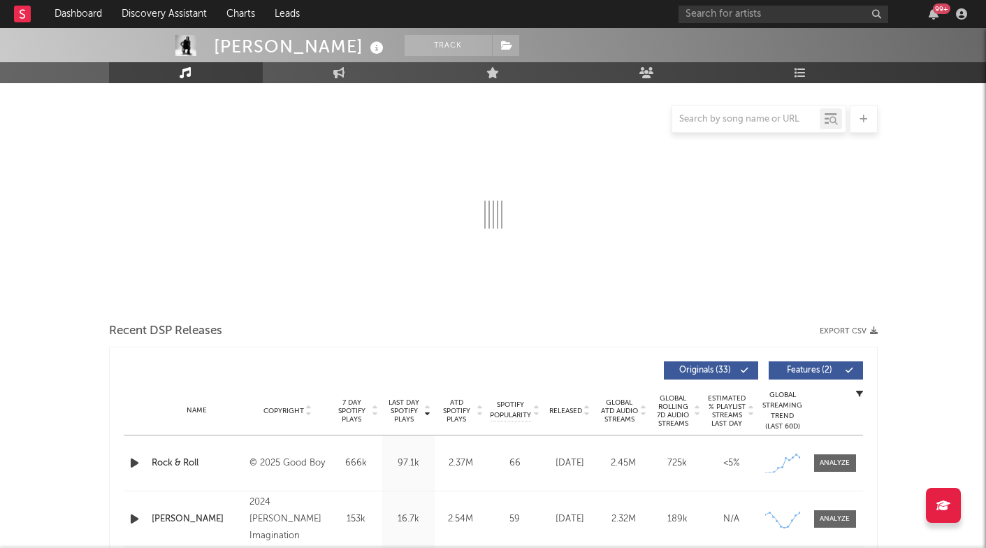
select select "6m"
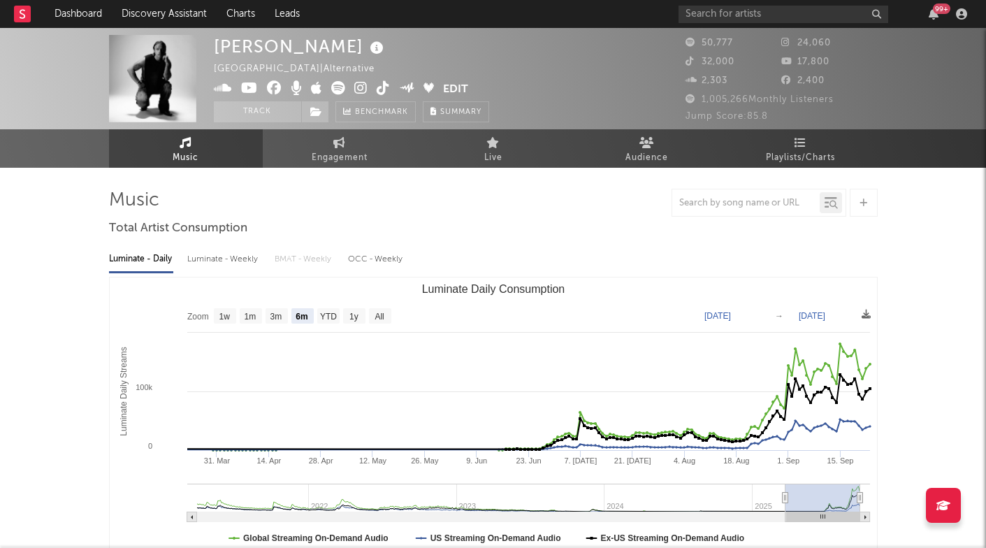
scroll to position [0, 0]
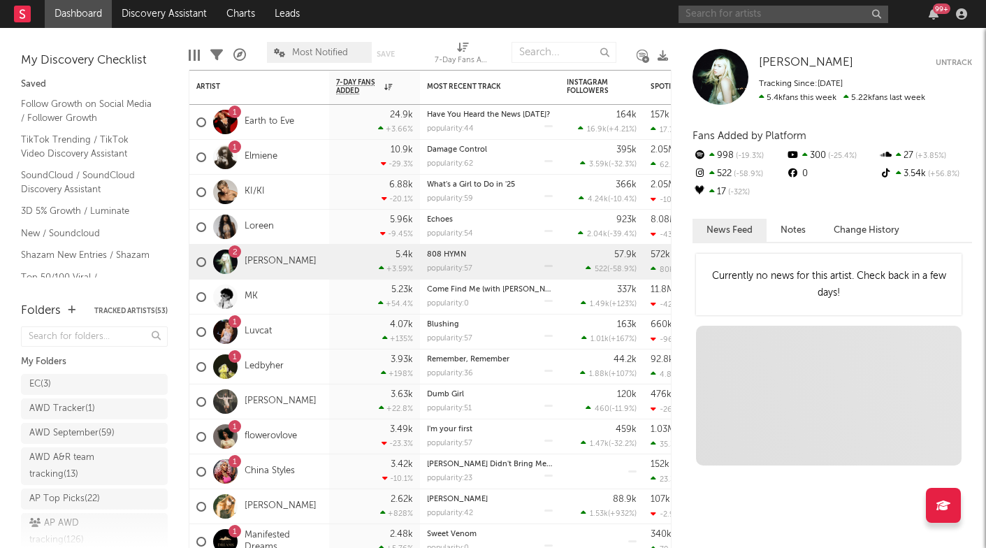
click at [715, 16] on input "text" at bounding box center [783, 14] width 210 height 17
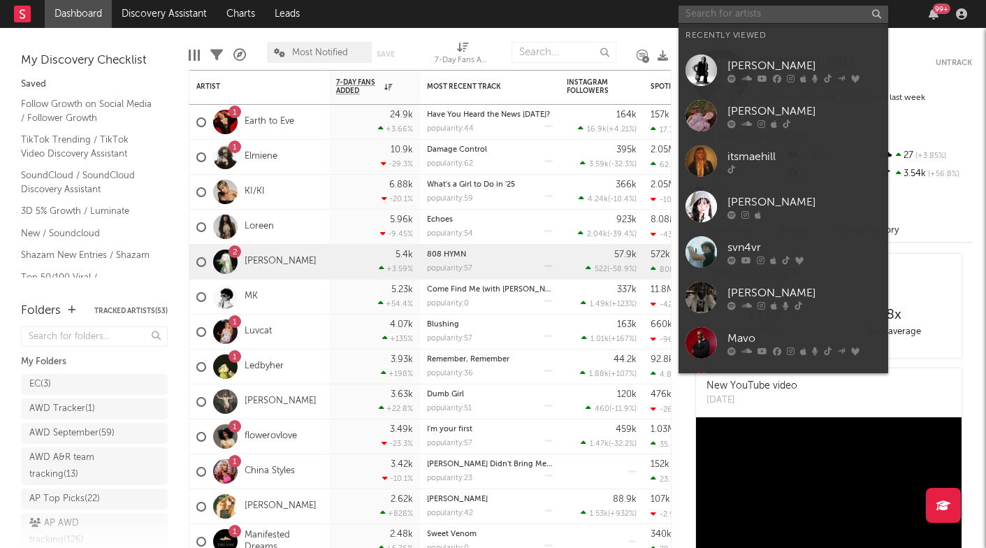
paste input "[URL][DOMAIN_NAME]"
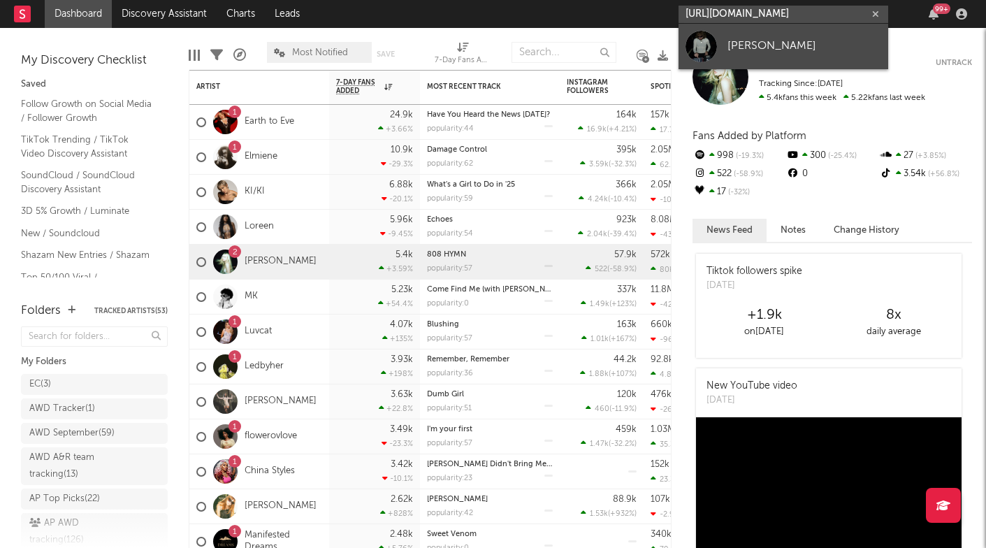
type input "[URL][DOMAIN_NAME]"
click at [722, 38] on link "[PERSON_NAME]" at bounding box center [783, 46] width 210 height 45
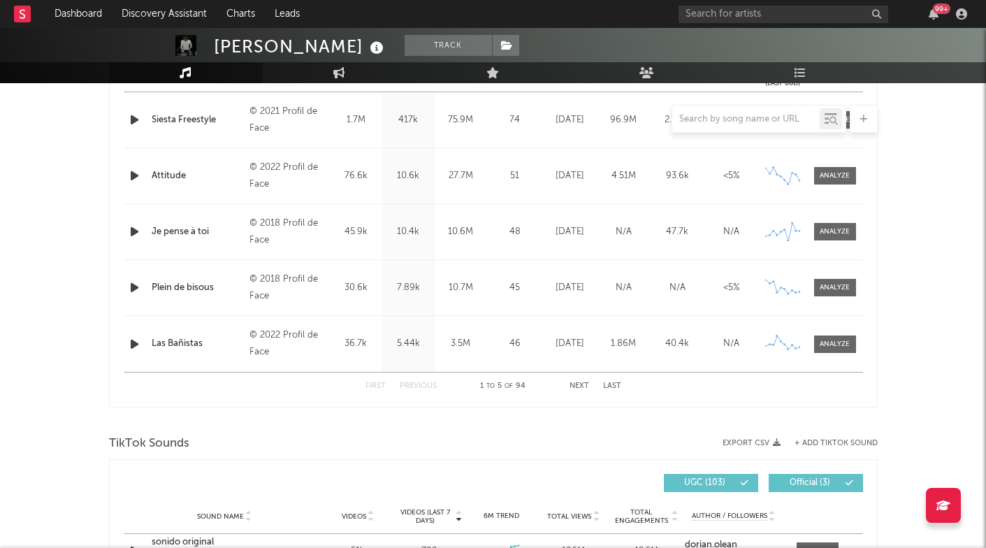
scroll to position [456, 0]
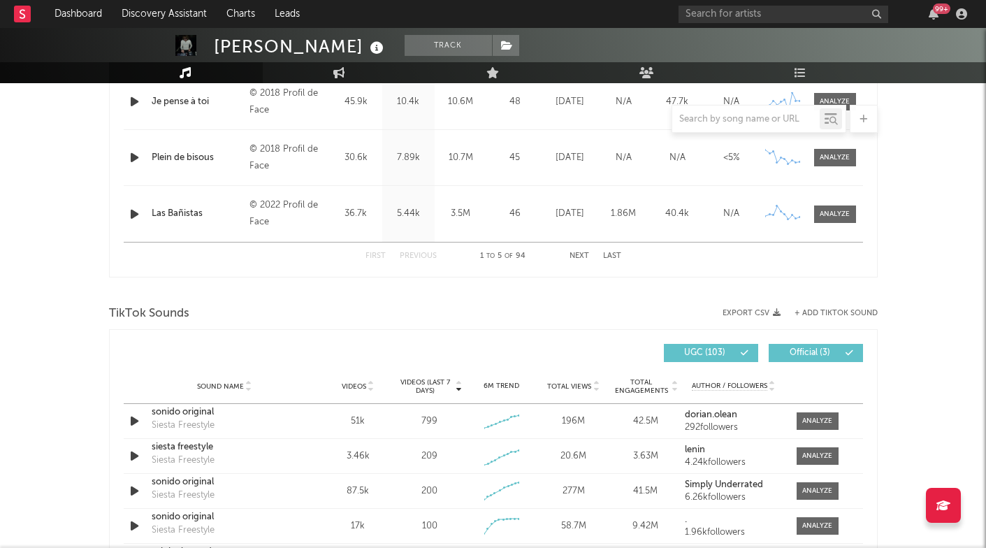
select select "6m"
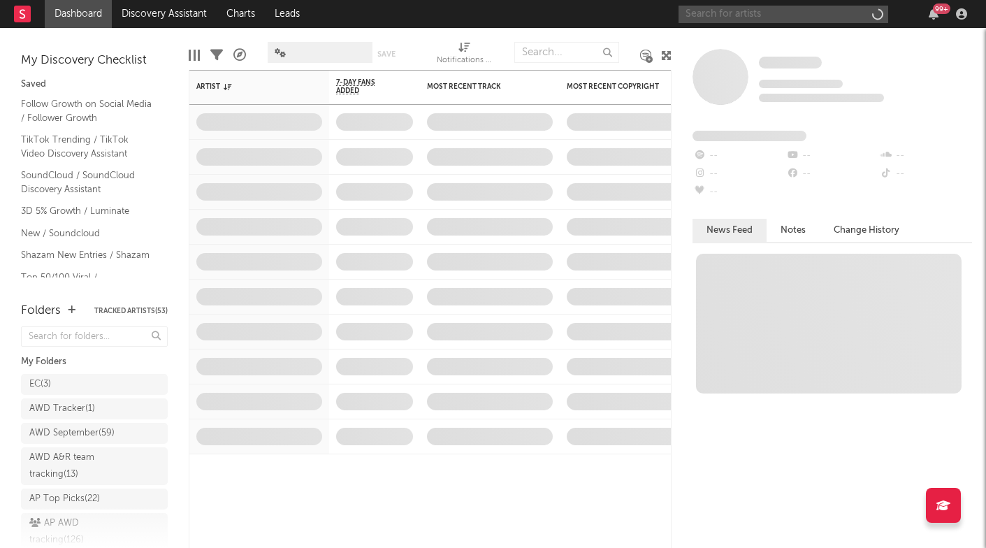
click at [755, 16] on input "text" at bounding box center [783, 14] width 210 height 17
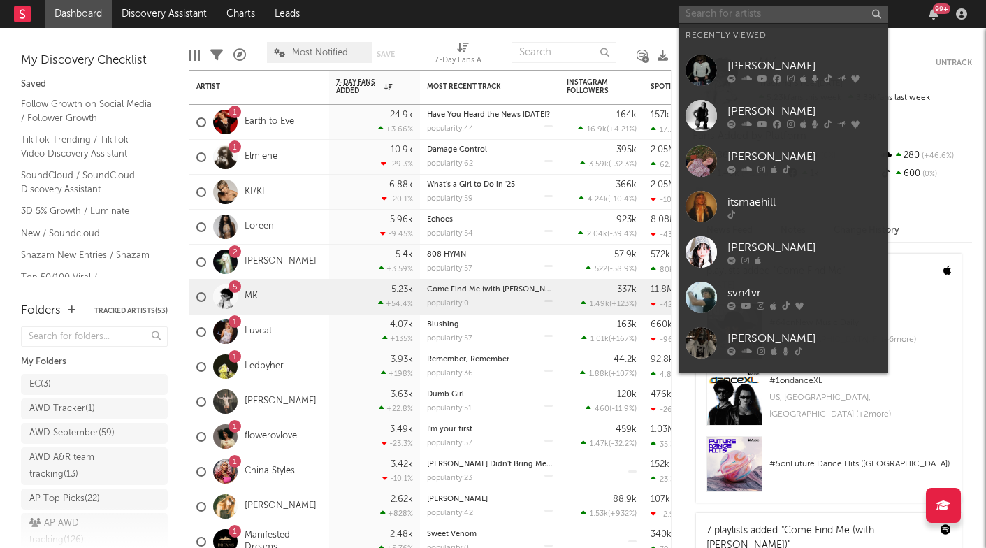
type input "https://open.spotify.com/track/22pC8m4kzjrMQRJXYg0usw?si=c793b10cf26d41f4"
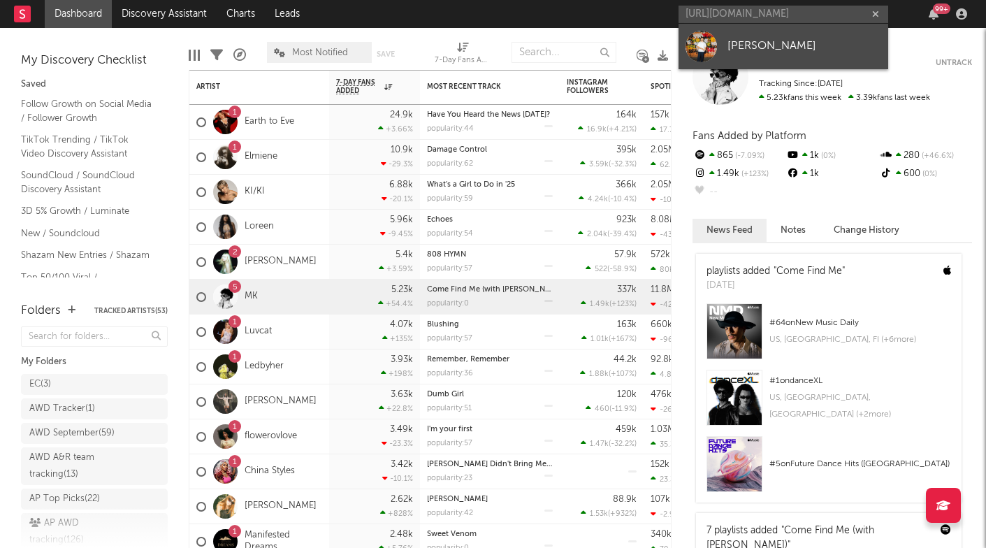
click at [756, 39] on div "[PERSON_NAME]" at bounding box center [804, 46] width 154 height 17
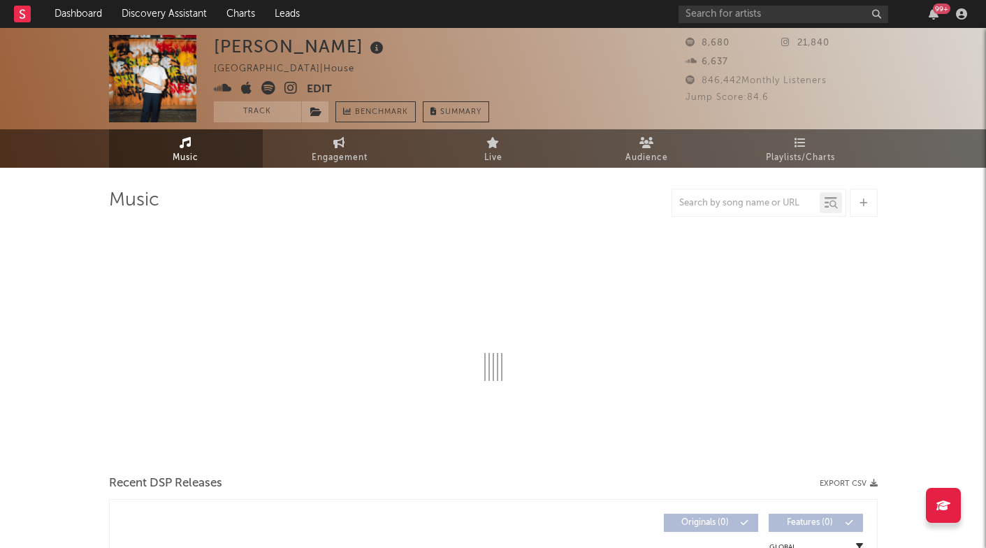
select select "6m"
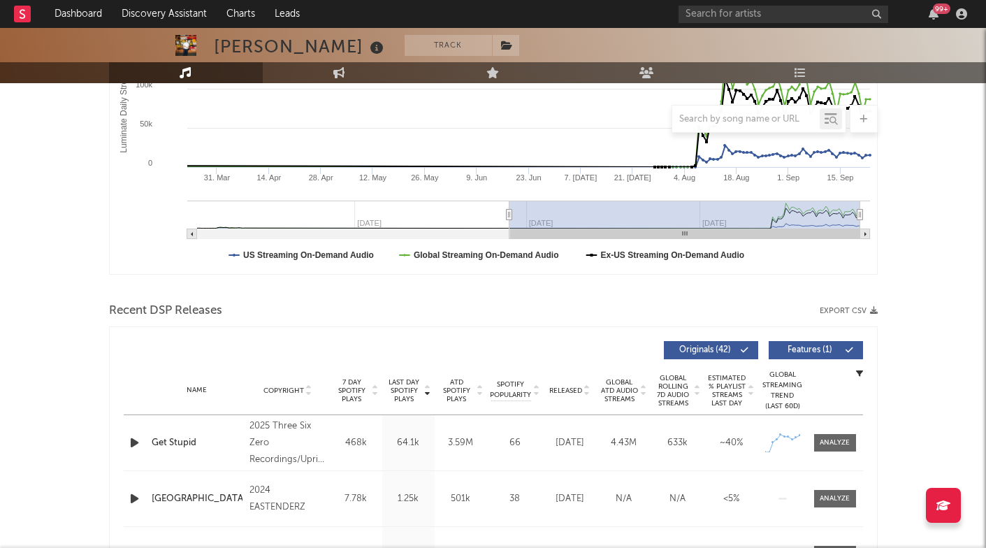
scroll to position [324, 0]
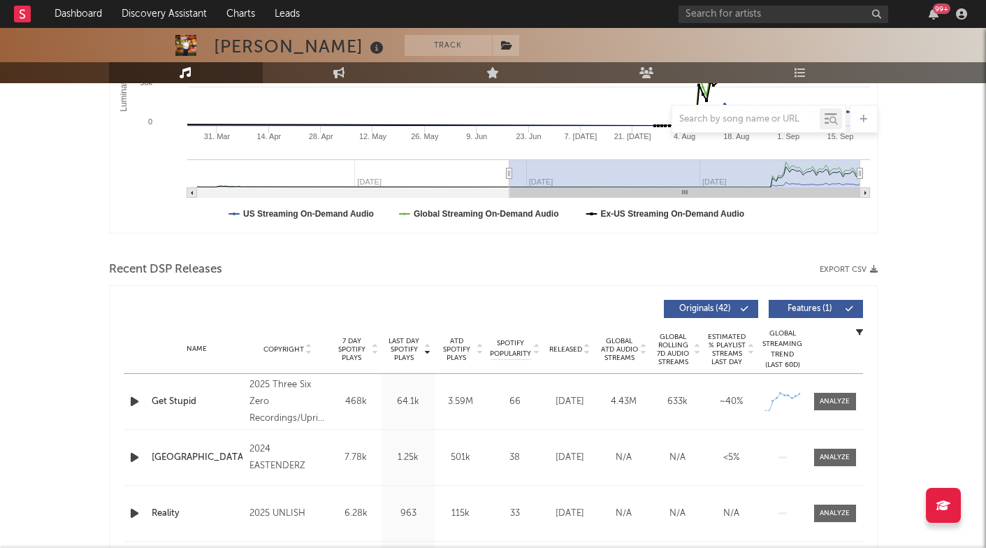
click at [840, 392] on div "Name Get Stupid Copyright 2025 Three Six Zero Recordings/Uprise Music Label Thr…" at bounding box center [493, 401] width 739 height 55
click at [839, 405] on div at bounding box center [834, 401] width 30 height 10
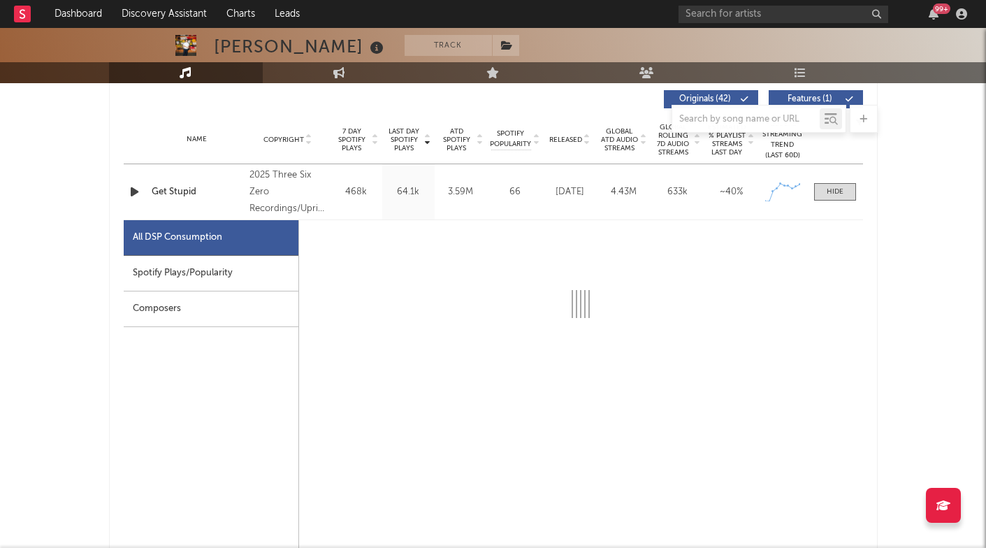
scroll to position [535, 0]
select select "1w"
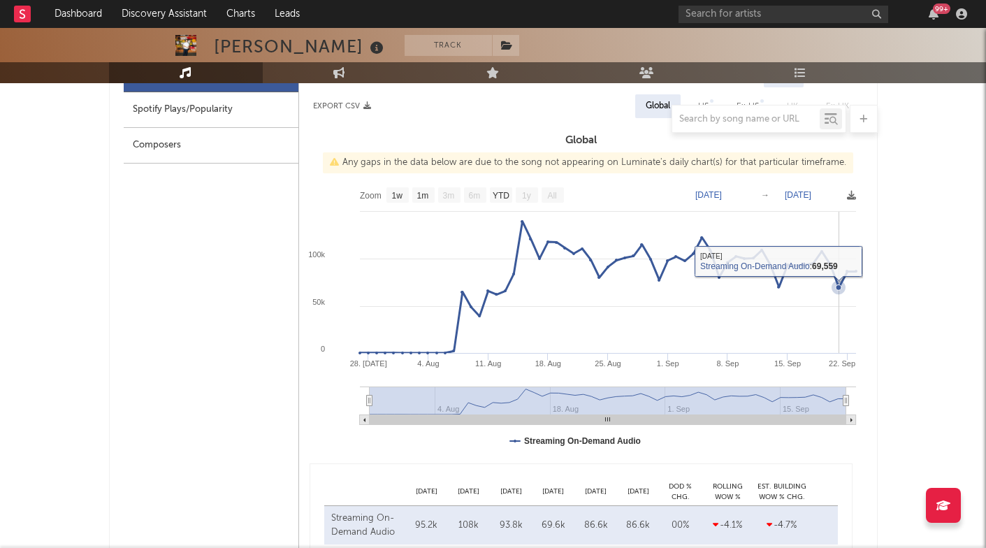
scroll to position [954, 0]
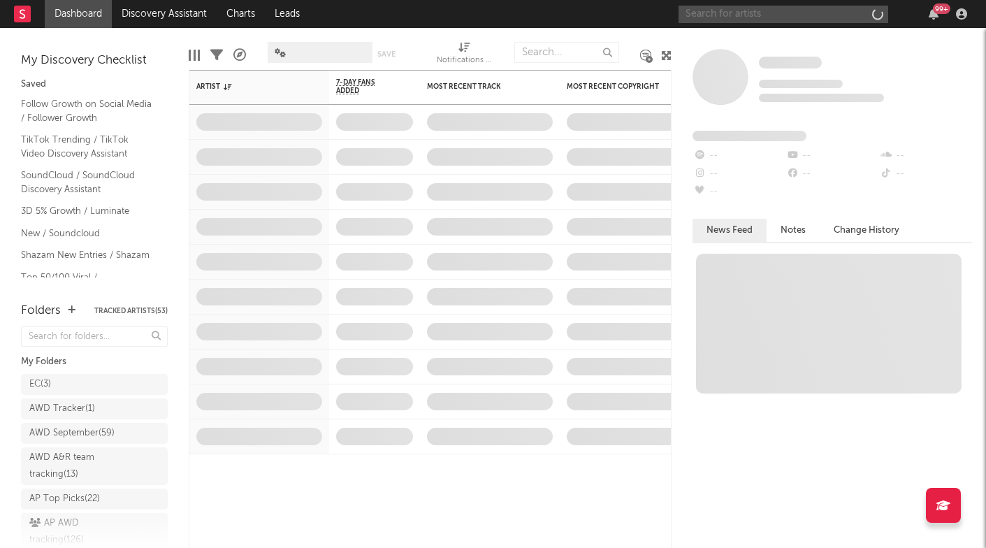
click at [744, 13] on input "text" at bounding box center [783, 14] width 210 height 17
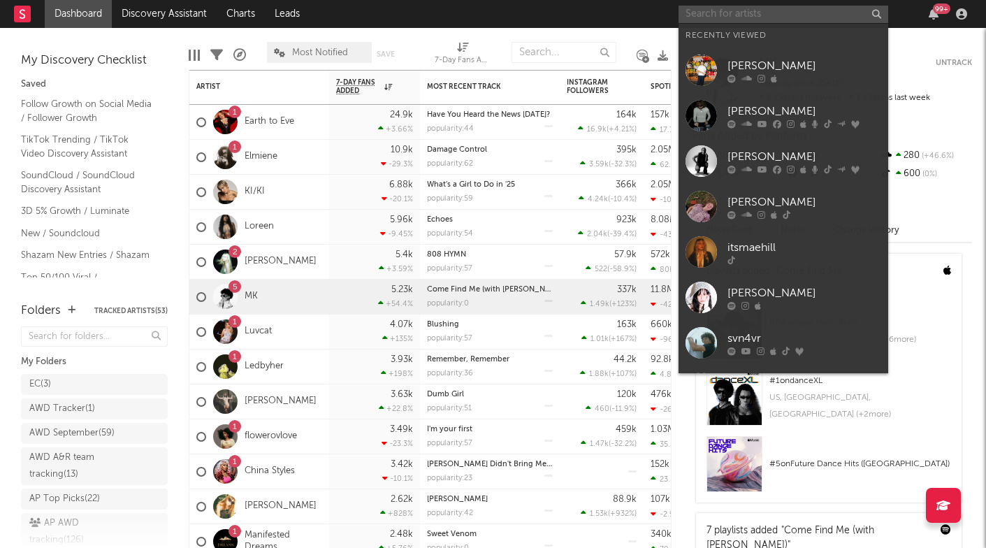
paste input "[URL][DOMAIN_NAME]"
type input "[URL][DOMAIN_NAME]"
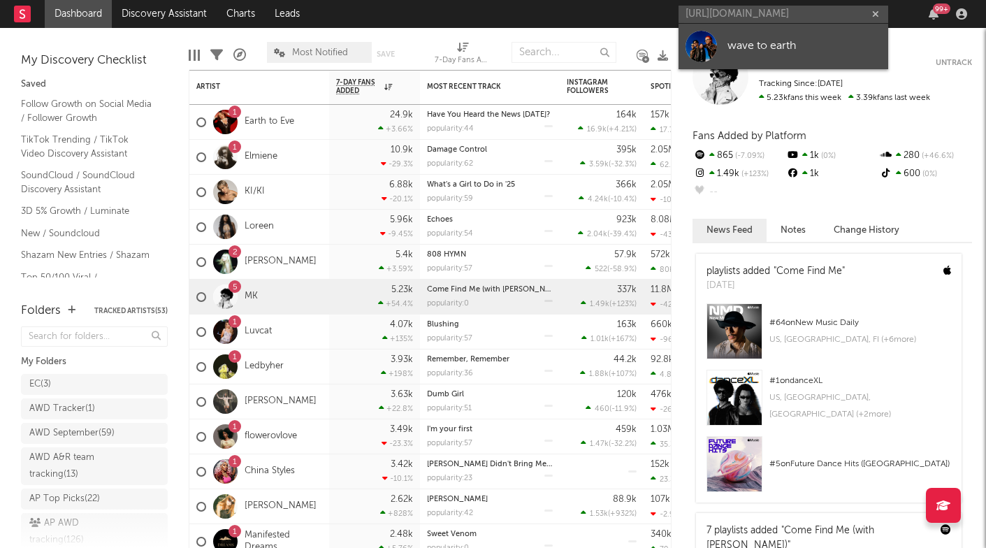
click at [738, 37] on link "wave to earth" at bounding box center [783, 46] width 210 height 45
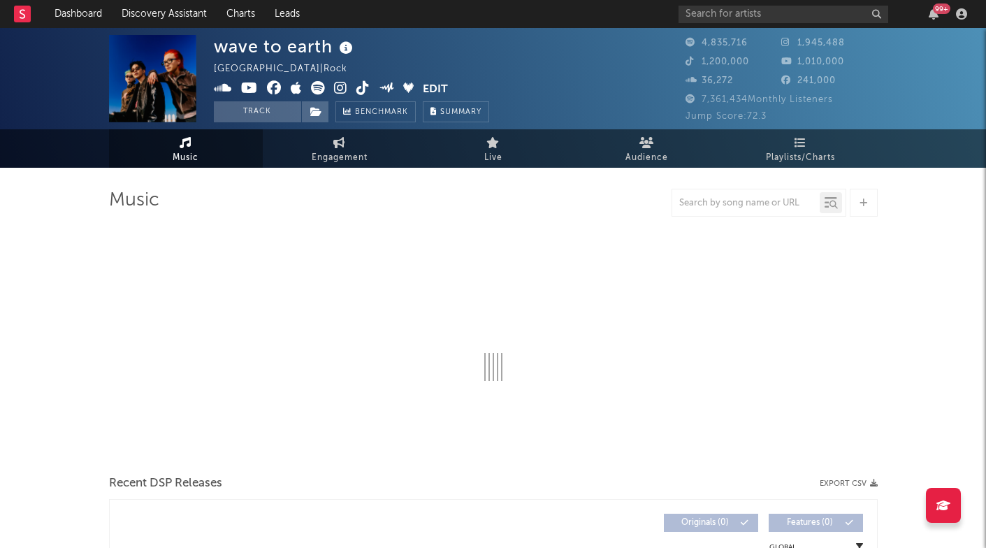
select select "6m"
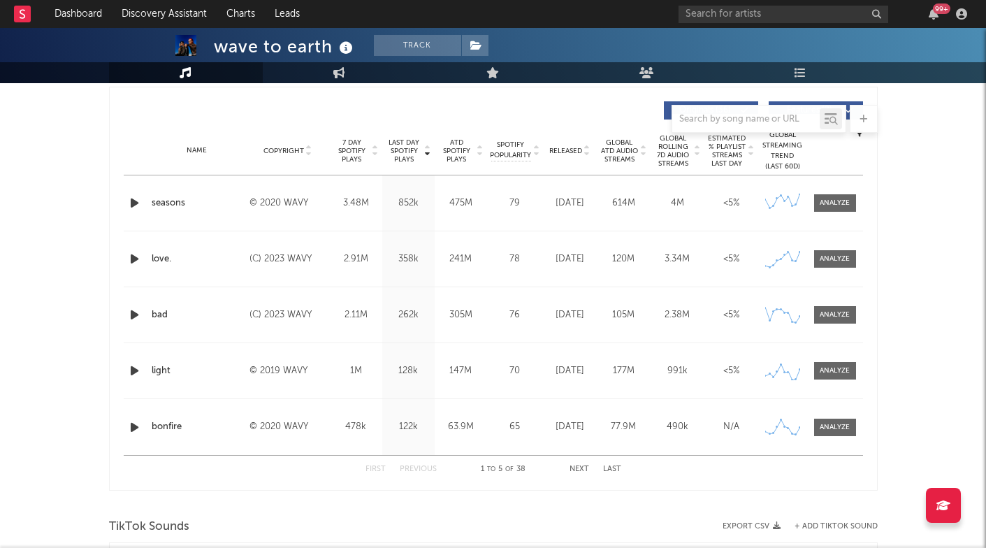
scroll to position [502, 0]
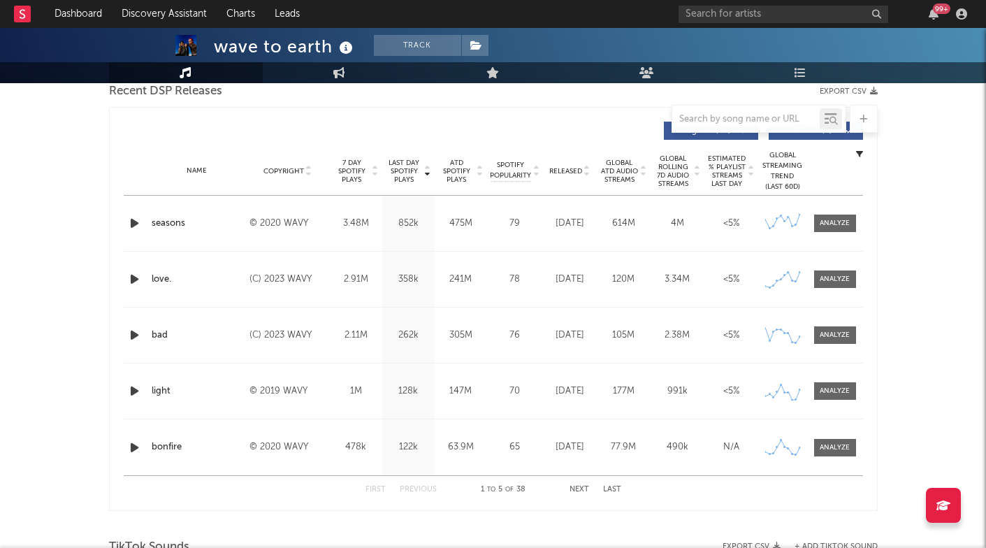
click at [562, 169] on span "Released" at bounding box center [565, 171] width 33 height 8
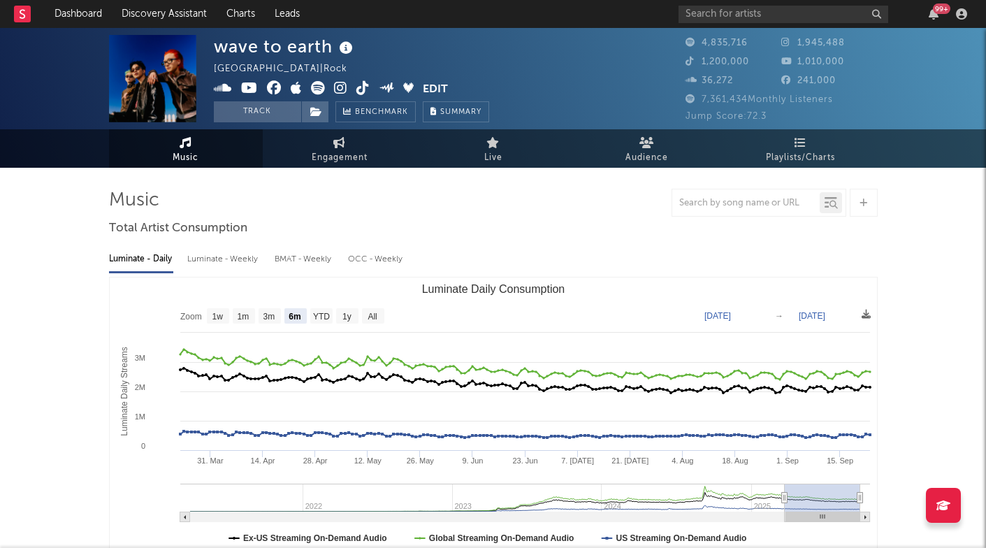
scroll to position [0, 0]
click at [234, 47] on div "wave to earth" at bounding box center [285, 46] width 143 height 23
drag, startPoint x: 234, startPoint y: 47, endPoint x: 294, endPoint y: 47, distance: 60.1
click at [294, 47] on div "wave to earth" at bounding box center [285, 46] width 143 height 23
copy div "wave to earth"
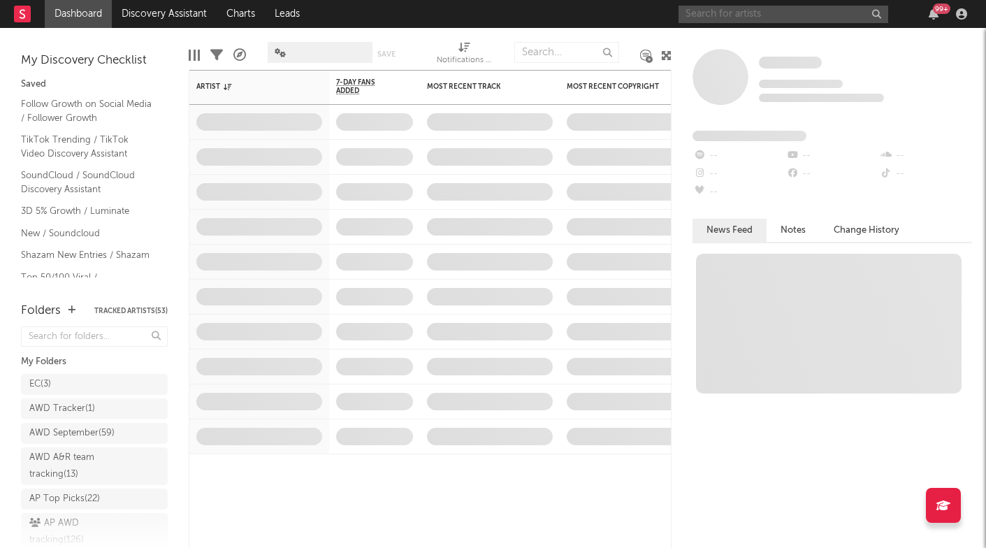
click at [701, 17] on input "text" at bounding box center [783, 14] width 210 height 17
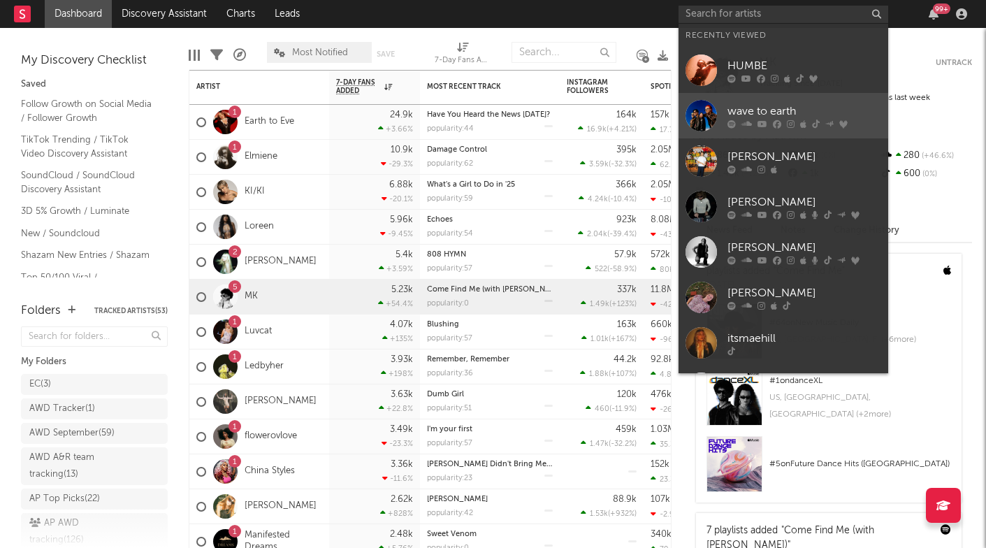
click at [708, 103] on div at bounding box center [700, 115] width 31 height 31
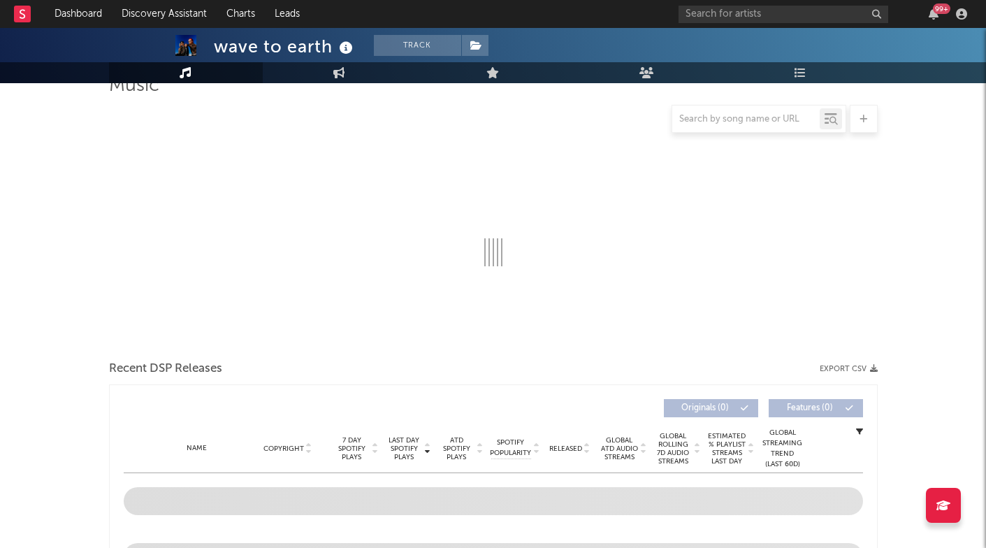
scroll to position [119, 1]
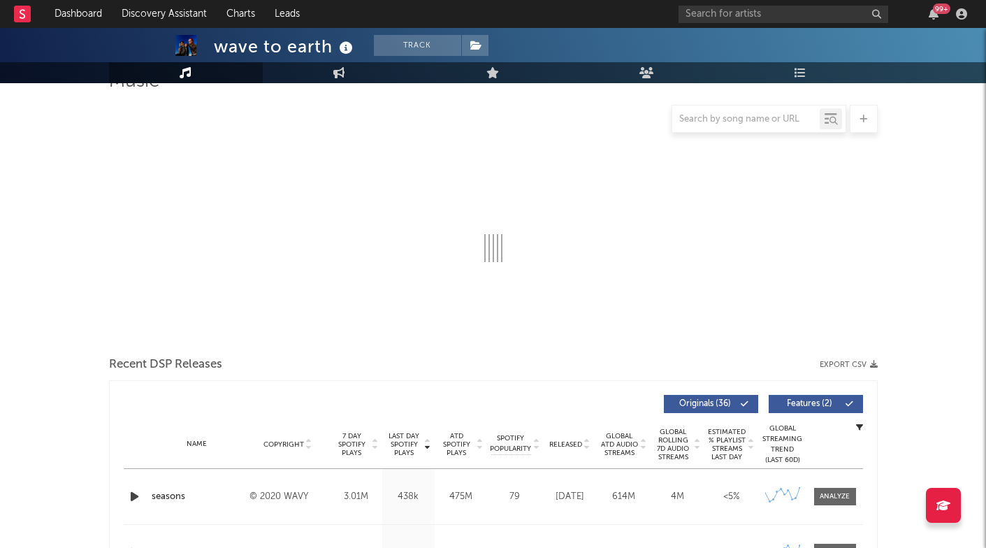
select select "6m"
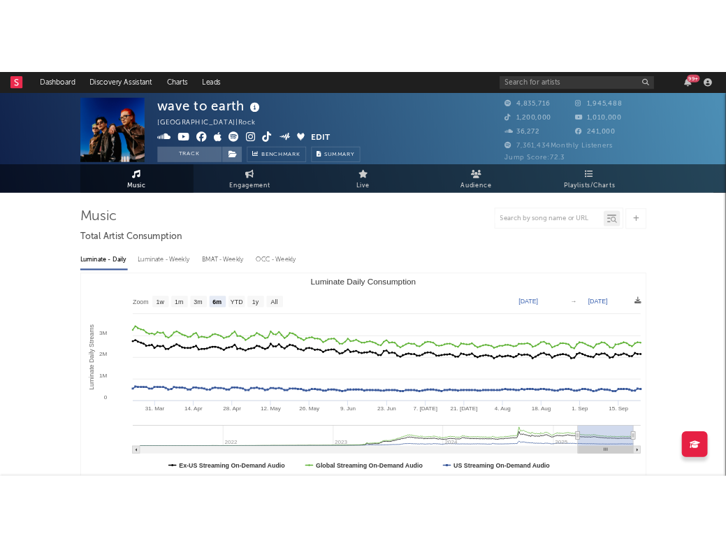
scroll to position [0, 0]
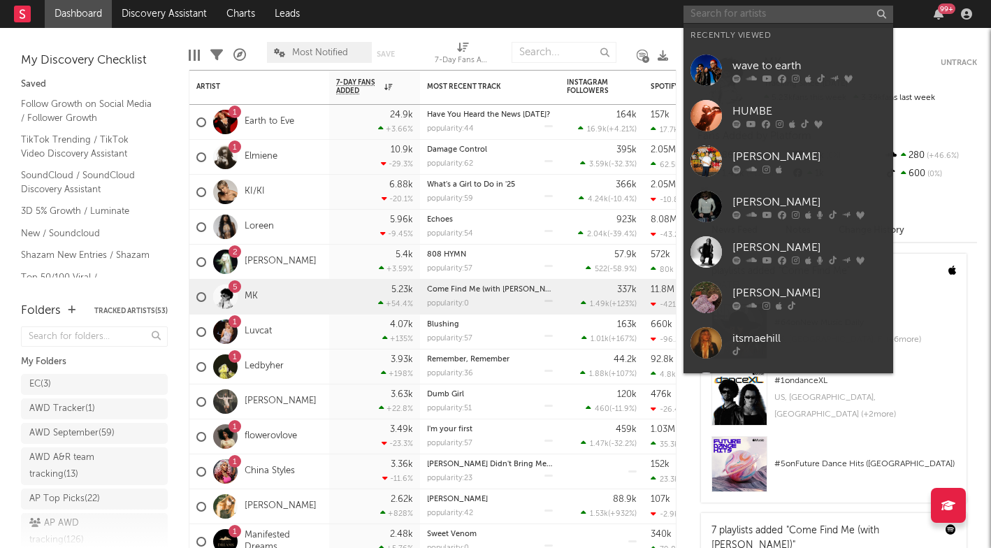
click at [725, 10] on input "text" at bounding box center [788, 14] width 210 height 17
paste input "[PERSON_NAME]"
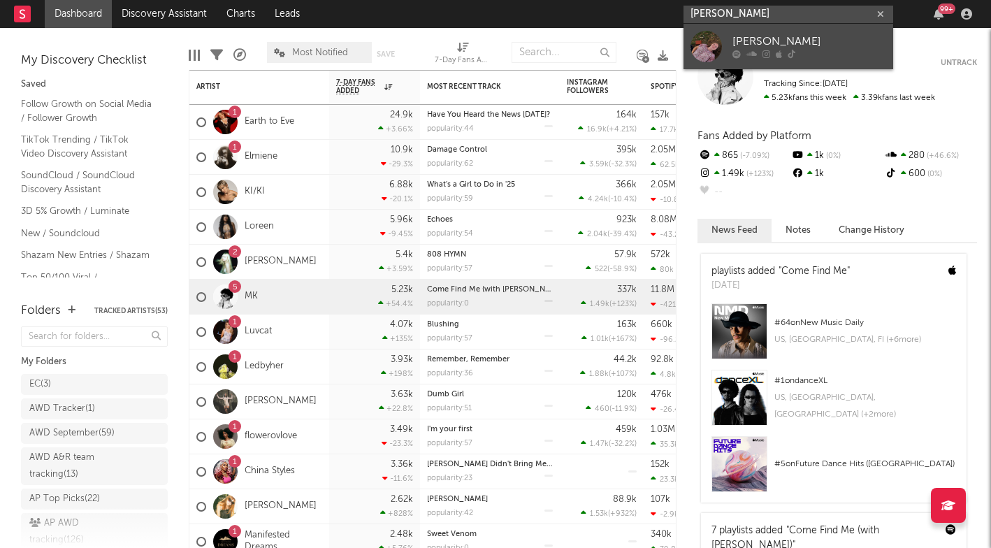
type input "[PERSON_NAME]"
click at [725, 55] on icon at bounding box center [751, 54] width 10 height 8
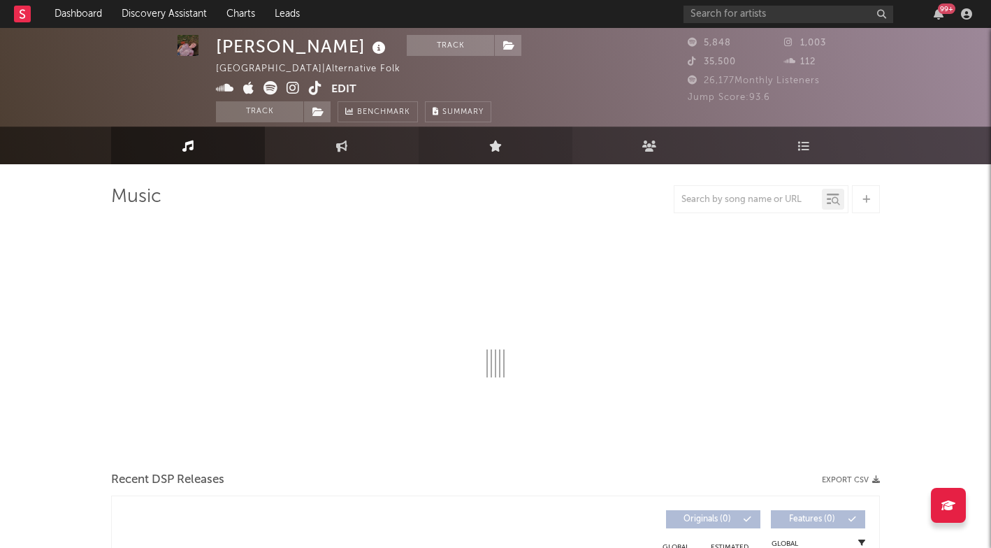
scroll to position [1, 0]
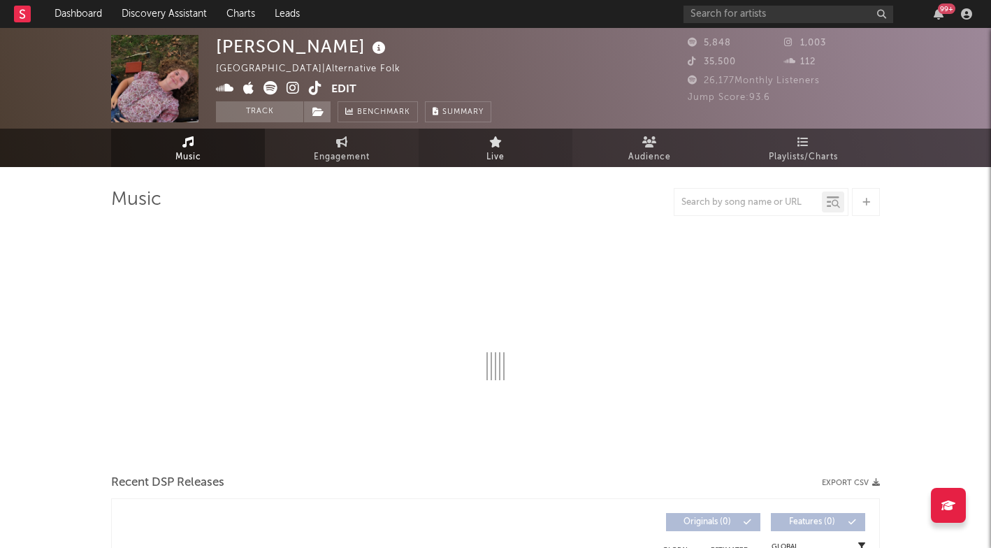
select select "1w"
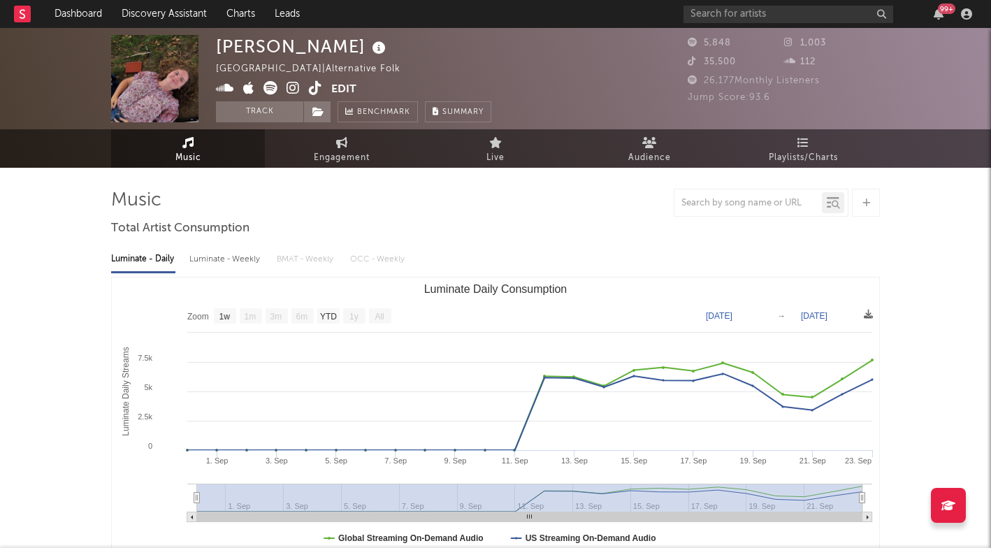
scroll to position [0, 0]
